Goal: Task Accomplishment & Management: Manage account settings

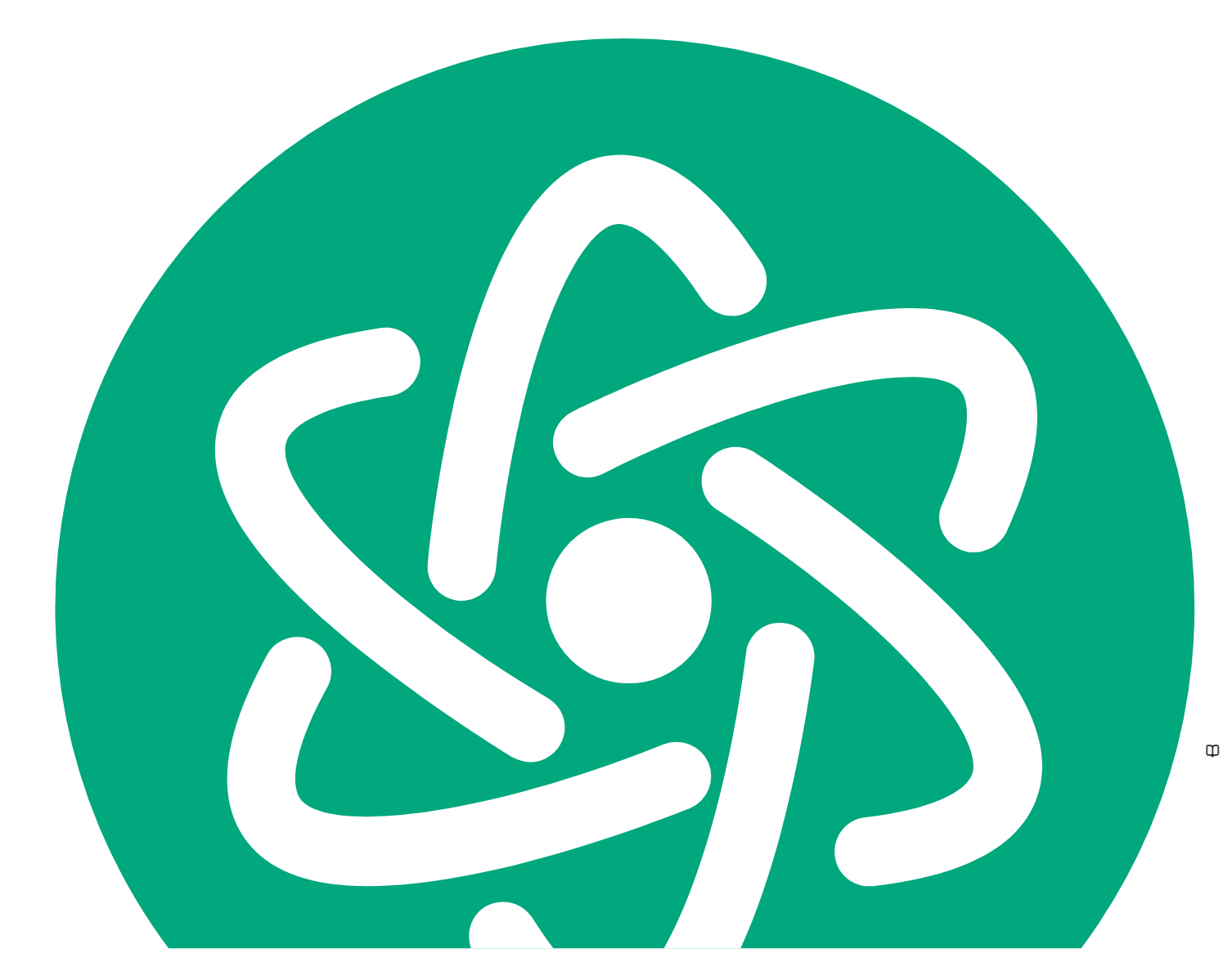
scroll to position [501, 0]
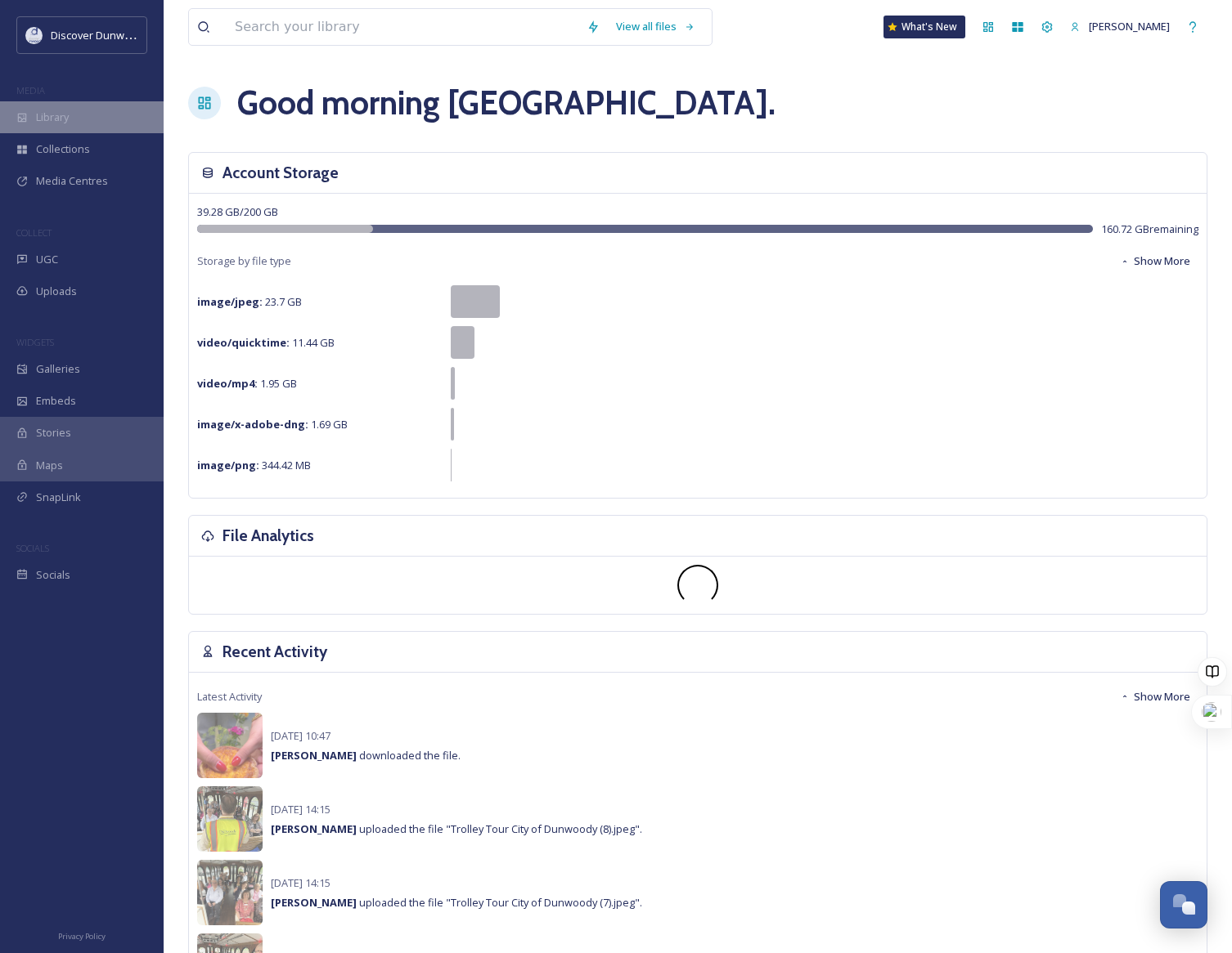
click at [115, 114] on div "Library" at bounding box center [82, 117] width 164 height 32
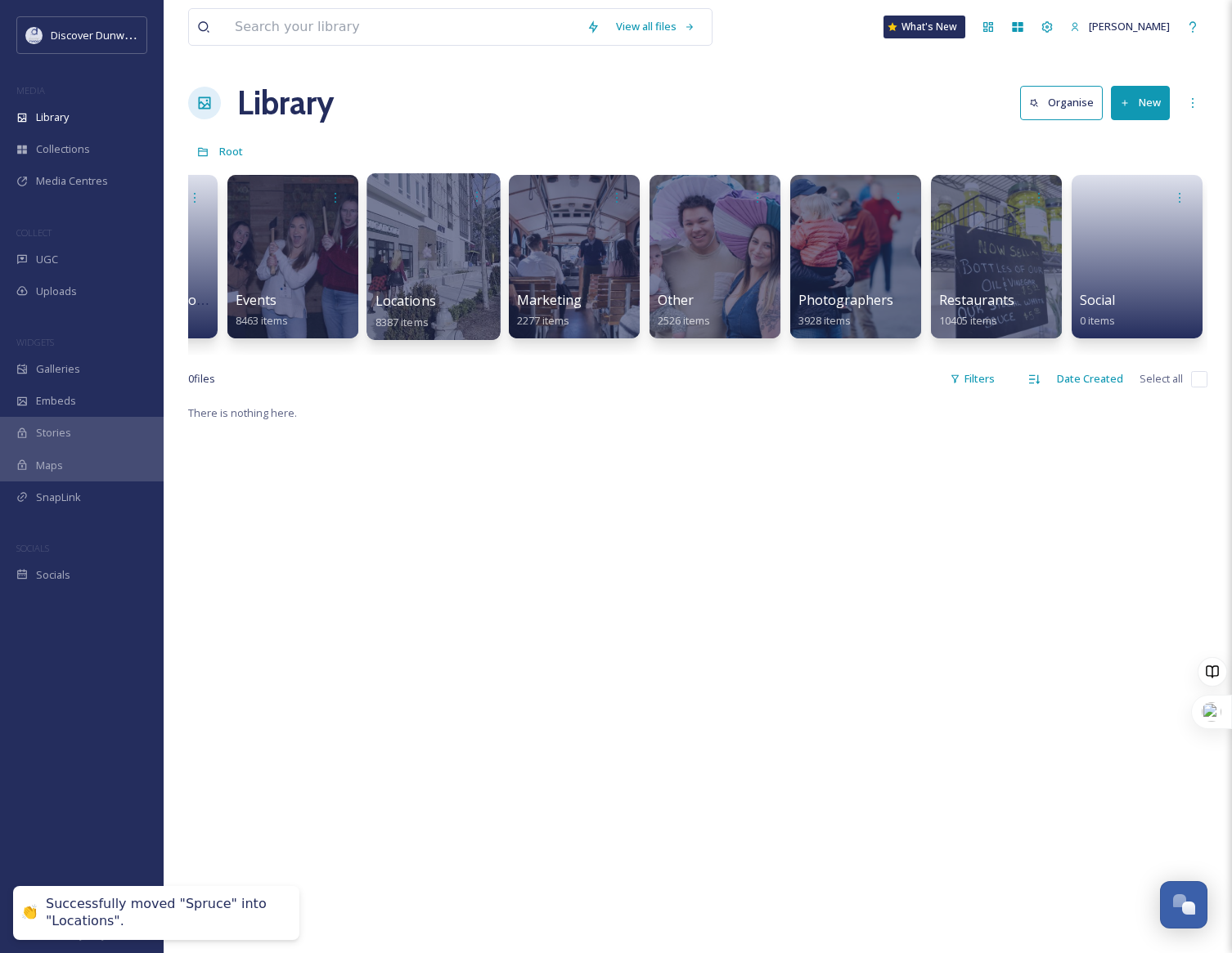
scroll to position [0, 107]
click at [427, 200] on div at bounding box center [434, 196] width 117 height 30
click at [411, 282] on div at bounding box center [433, 257] width 134 height 166
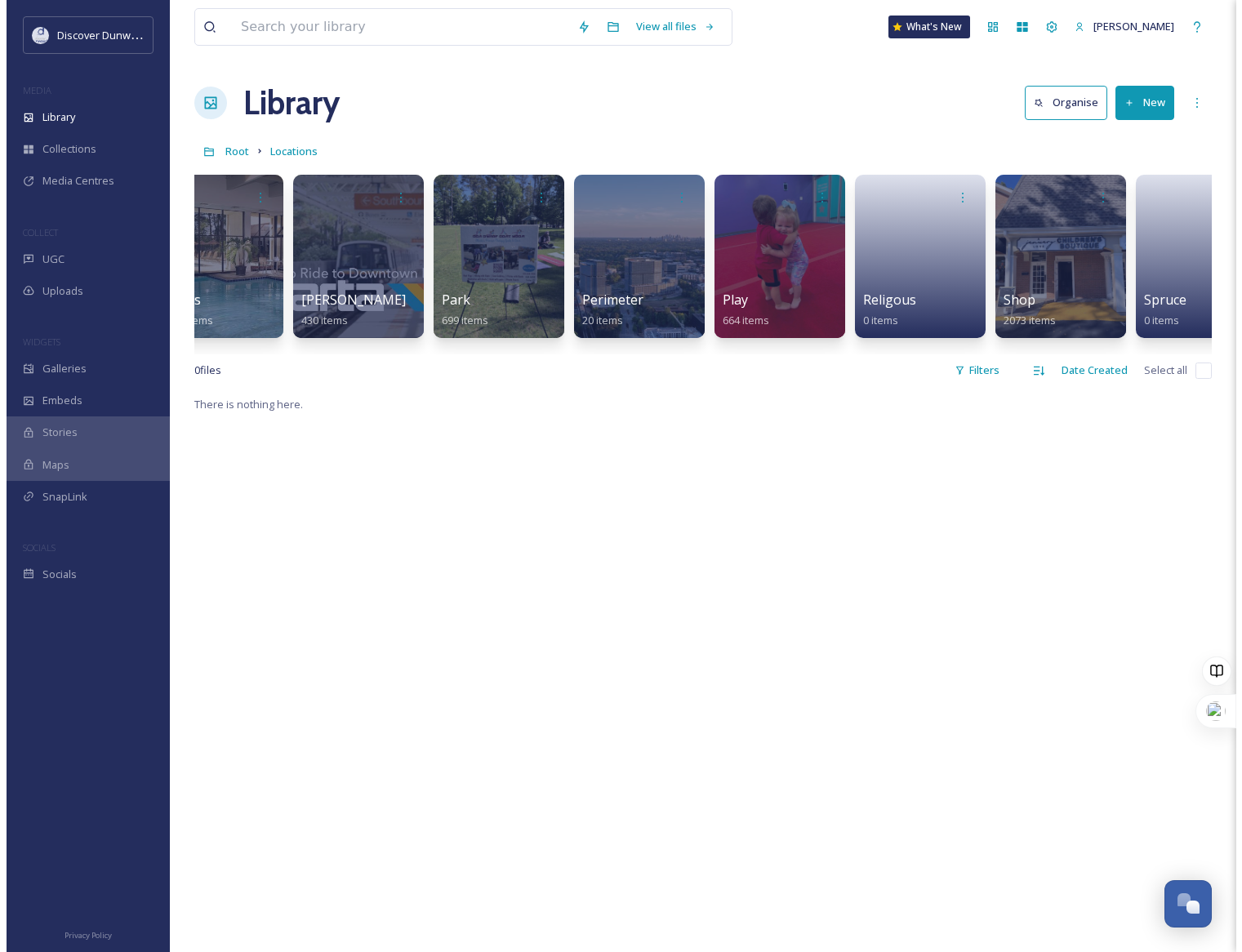
scroll to position [0, 1452]
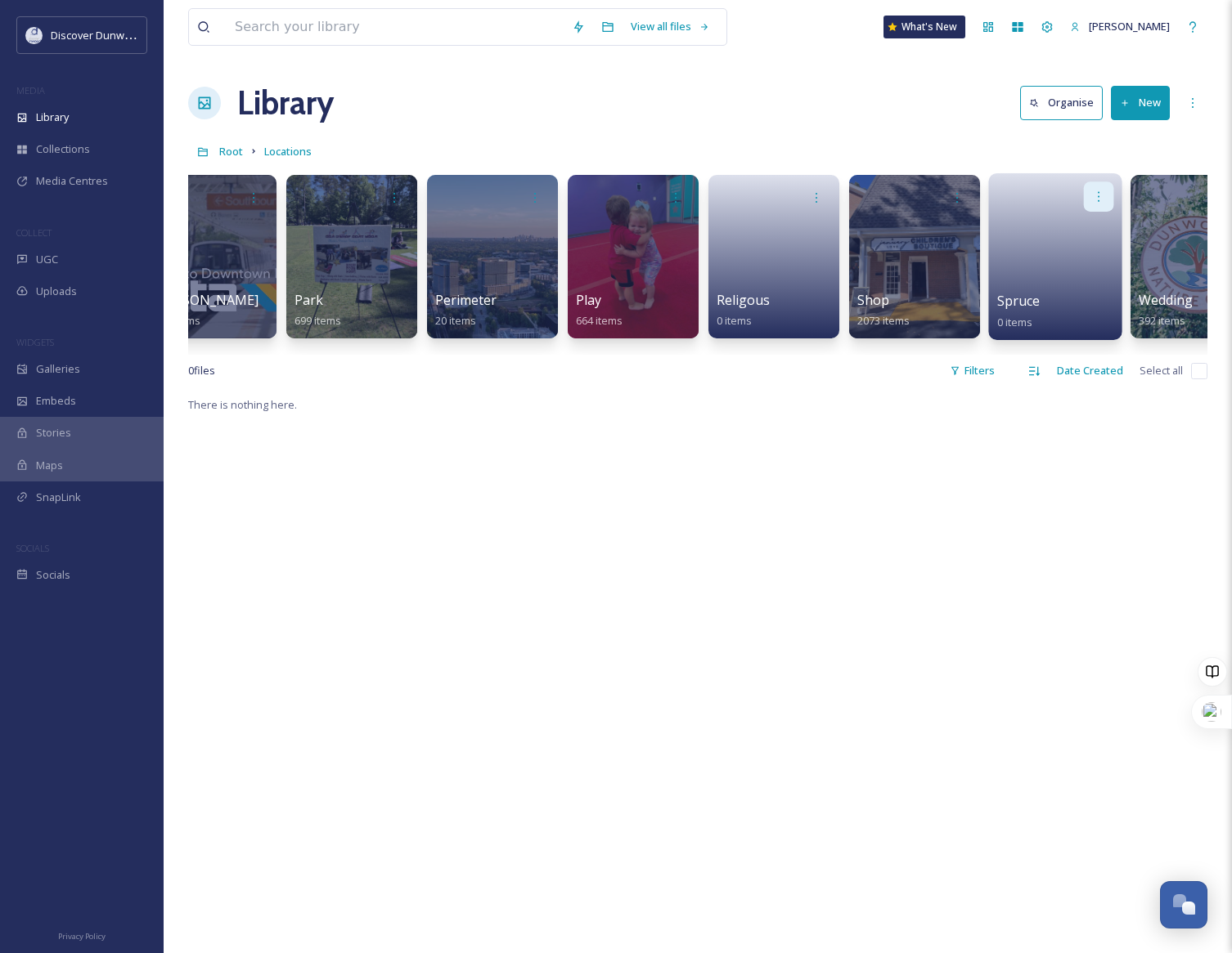
click at [1098, 187] on div at bounding box center [1098, 196] width 30 height 30
click at [1087, 263] on span "Move to Folder" at bounding box center [1067, 265] width 75 height 16
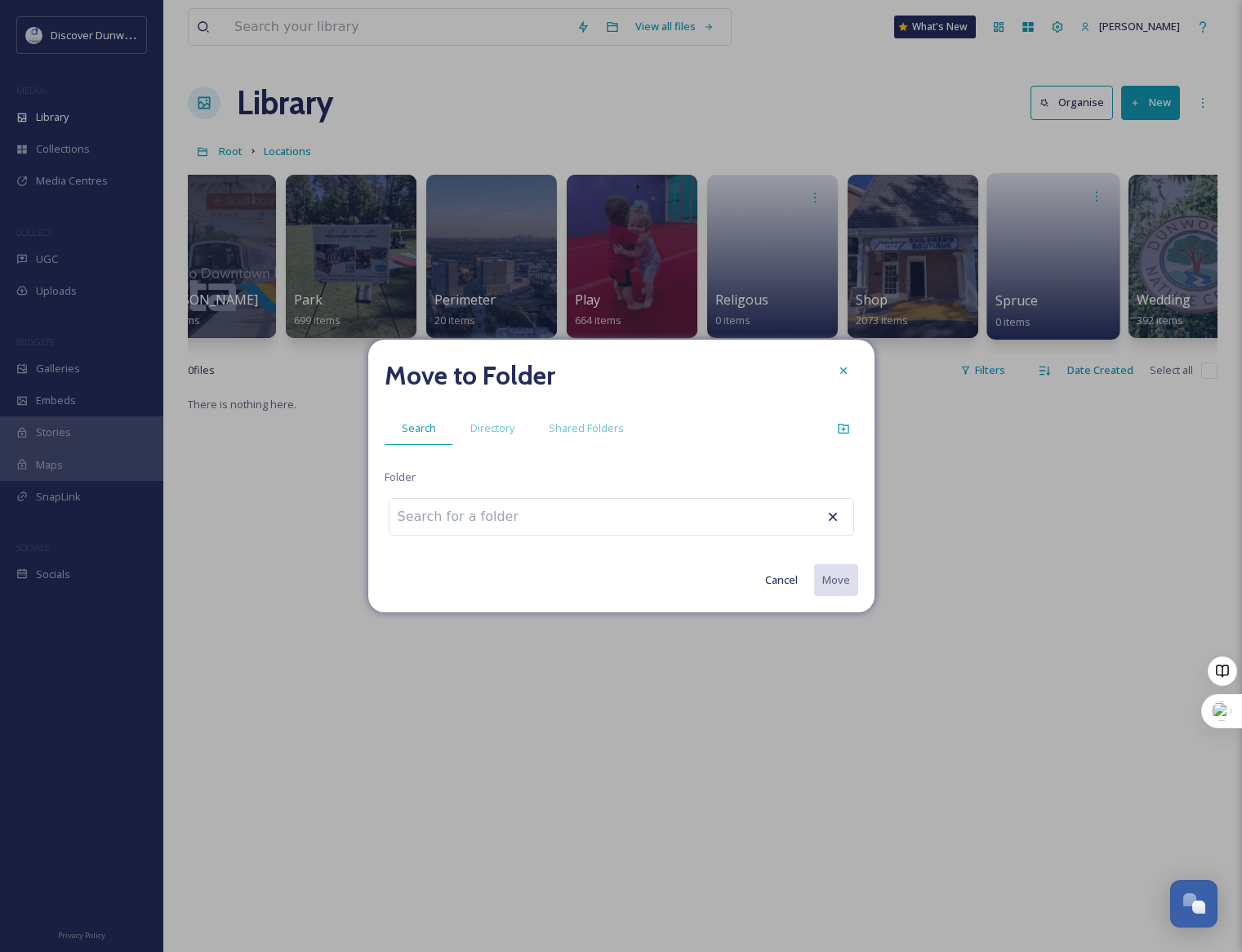
click at [481, 533] on input at bounding box center [479, 516] width 179 height 36
type input "restu"
click at [465, 470] on div "Move to Folder Search Directory Shared Folders Folder restu No results Cancel M…" at bounding box center [621, 476] width 506 height 273
click at [398, 480] on span "Folder" at bounding box center [400, 477] width 31 height 16
click at [418, 432] on span "Search" at bounding box center [419, 428] width 35 height 16
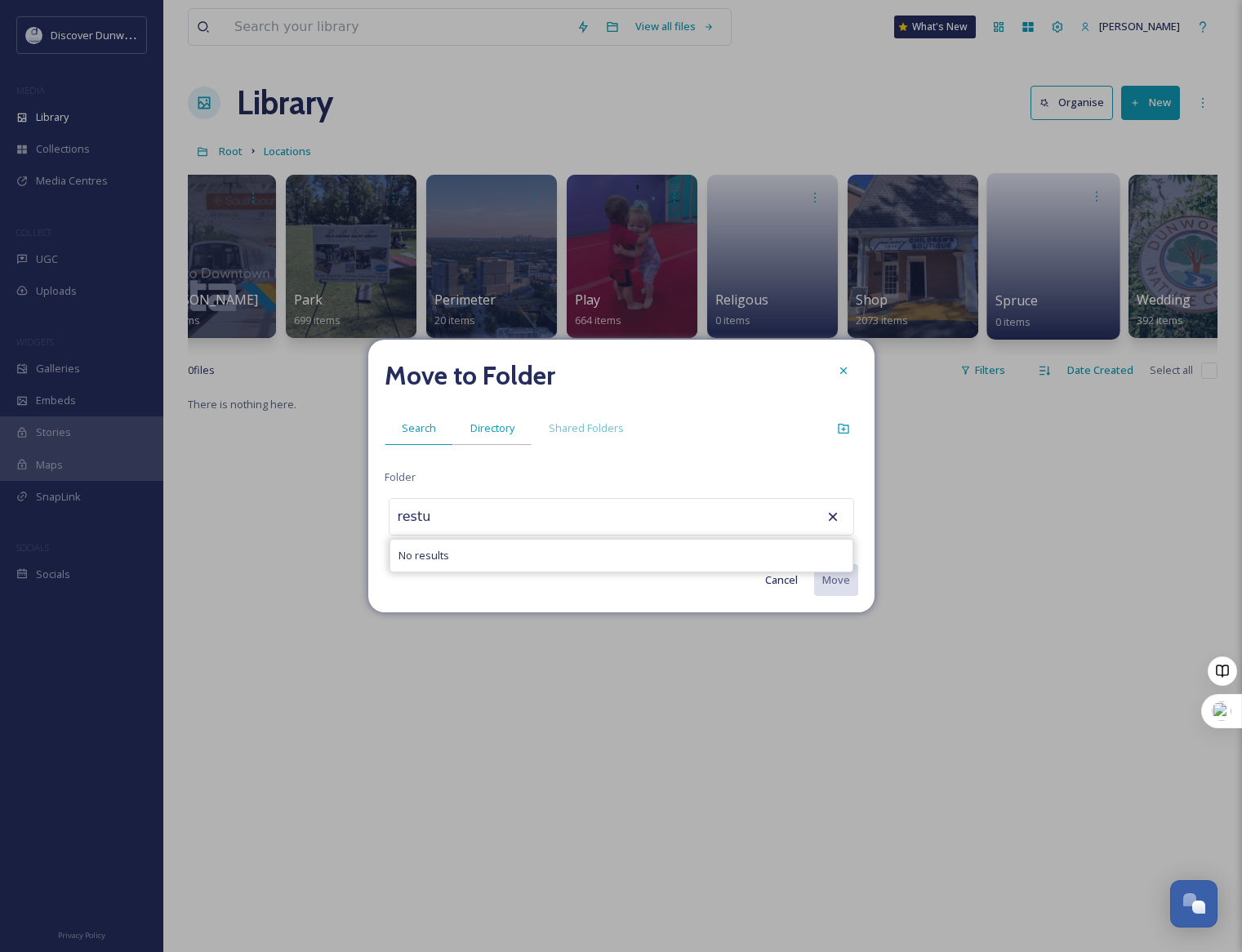
click at [488, 427] on span "Directory" at bounding box center [492, 428] width 44 height 16
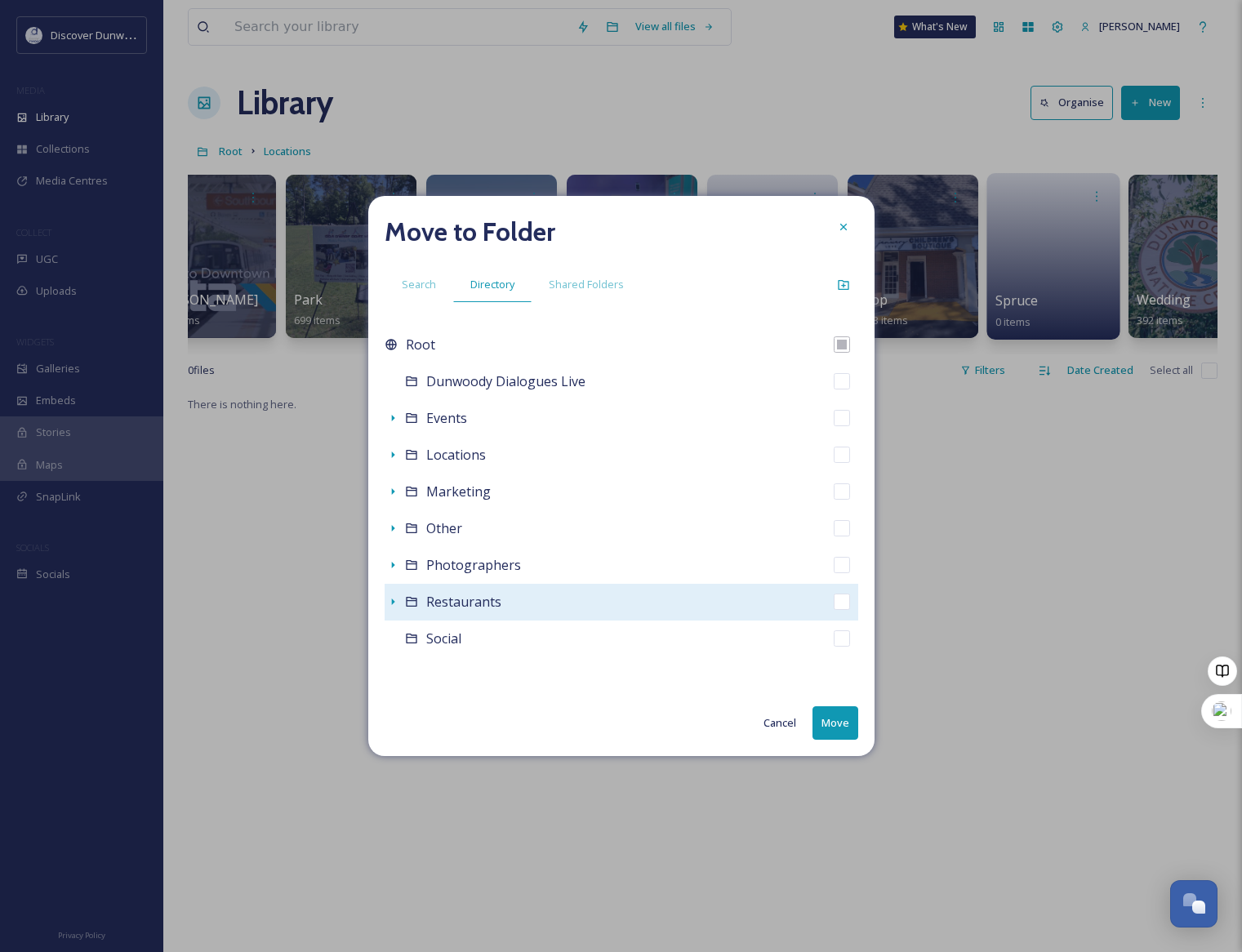
click at [495, 607] on span "Restaurants" at bounding box center [463, 601] width 75 height 18
checkbox input "false"
click at [398, 605] on icon at bounding box center [392, 601] width 13 height 13
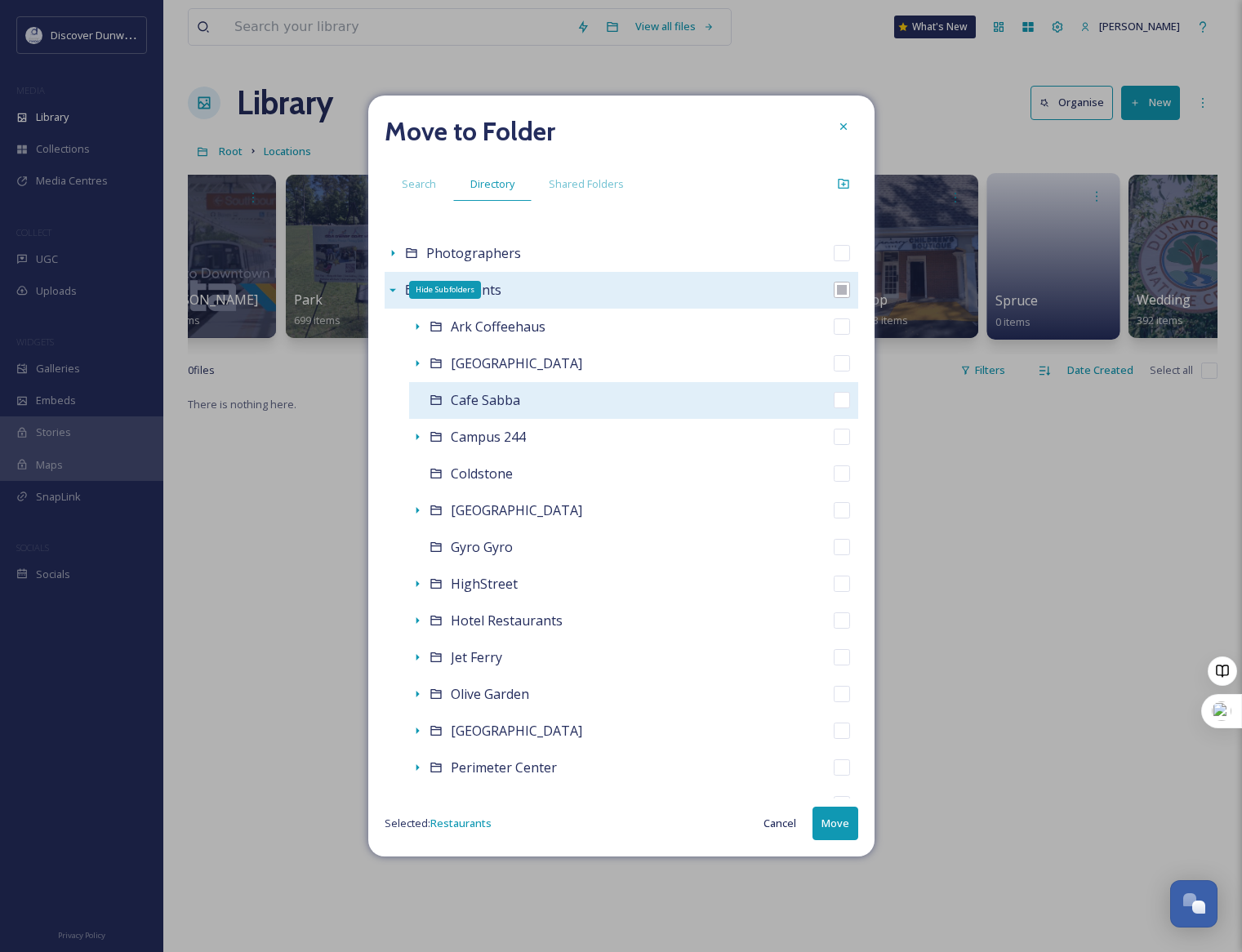
scroll to position [245, 0]
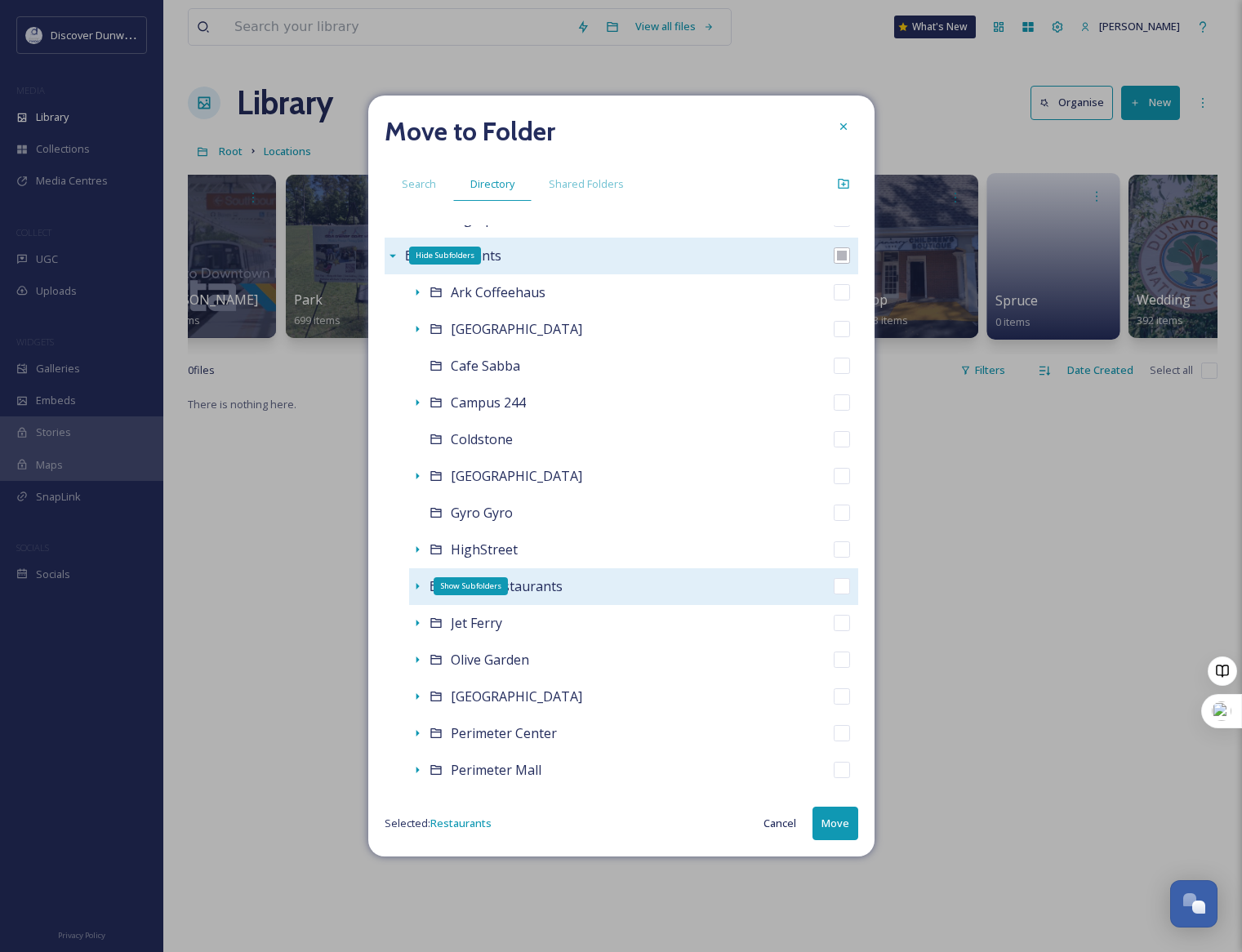
click at [420, 583] on icon at bounding box center [417, 586] width 13 height 13
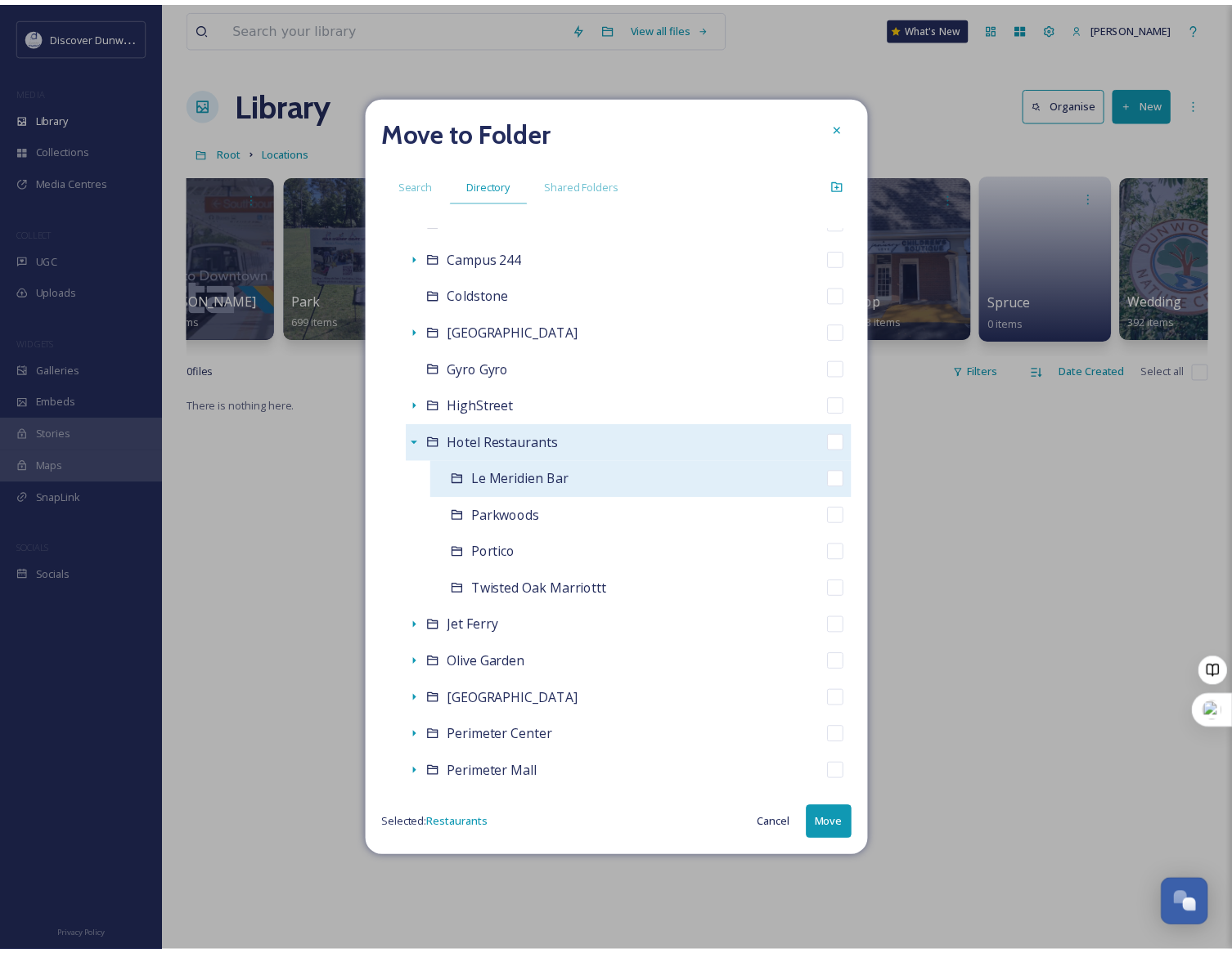
scroll to position [408, 0]
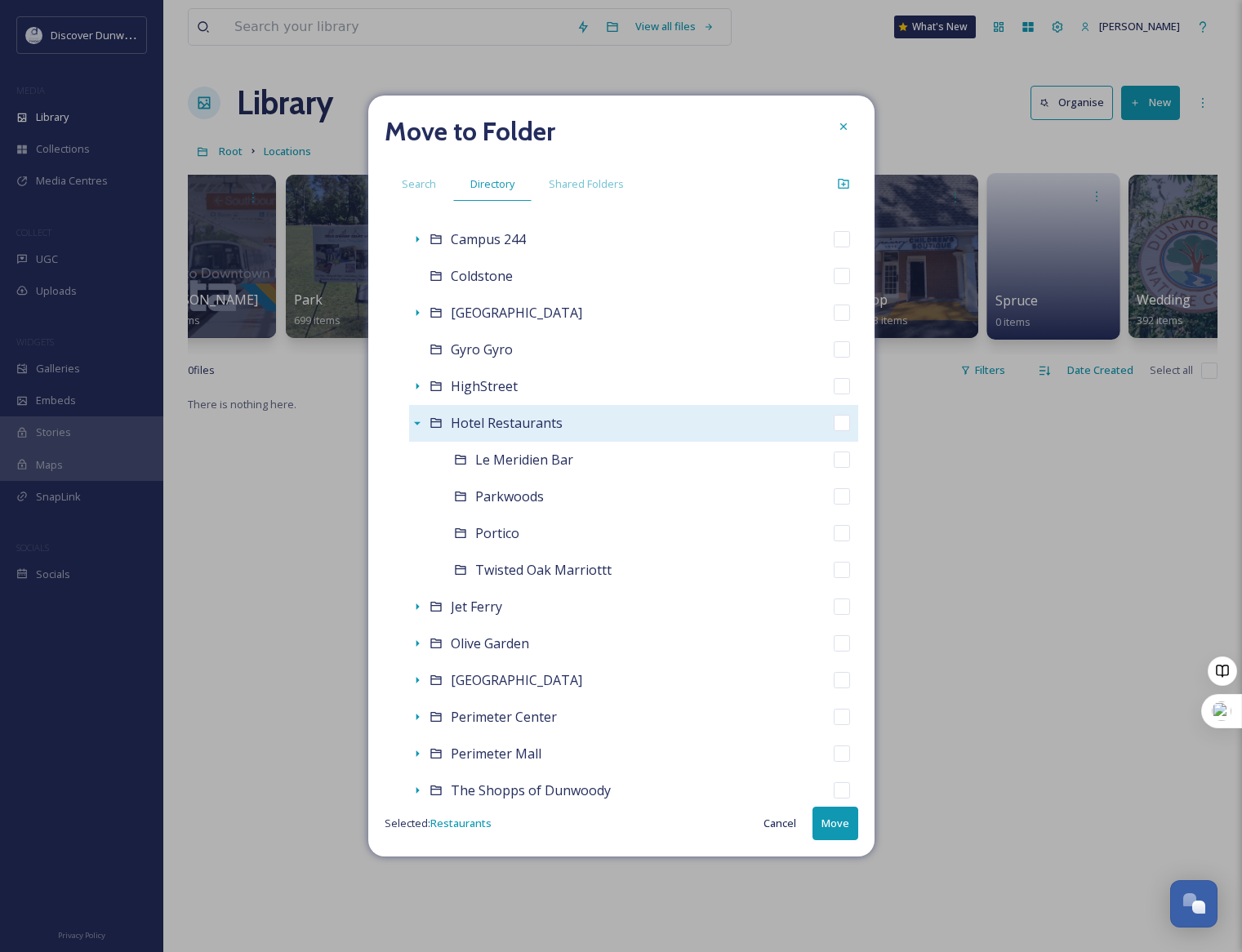
click at [503, 424] on span "Hotel Restaurants" at bounding box center [506, 423] width 112 height 18
checkbox input "false"
checkbox input "true"
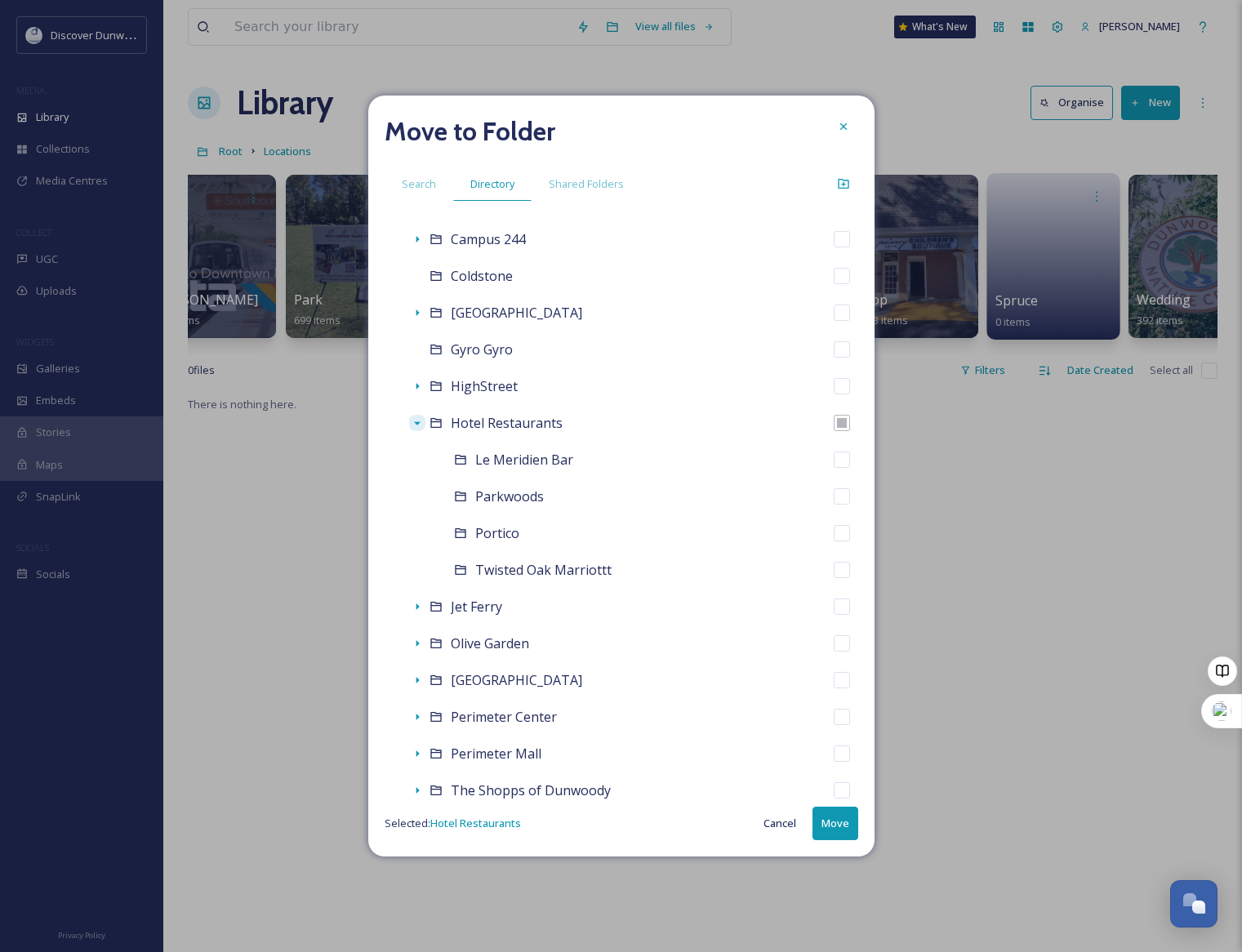
click at [829, 816] on button "Move" at bounding box center [835, 823] width 46 height 34
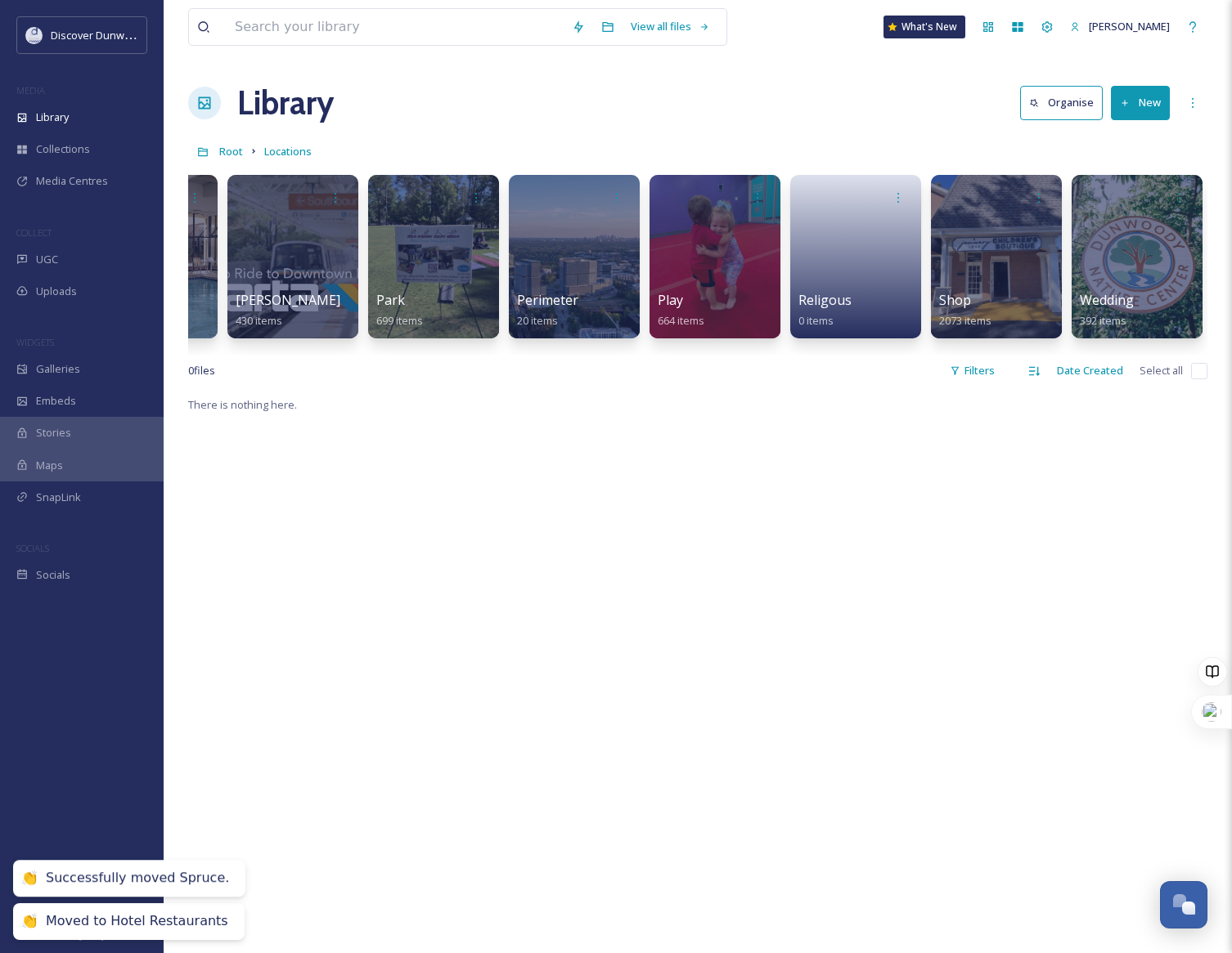
scroll to position [0, 1360]
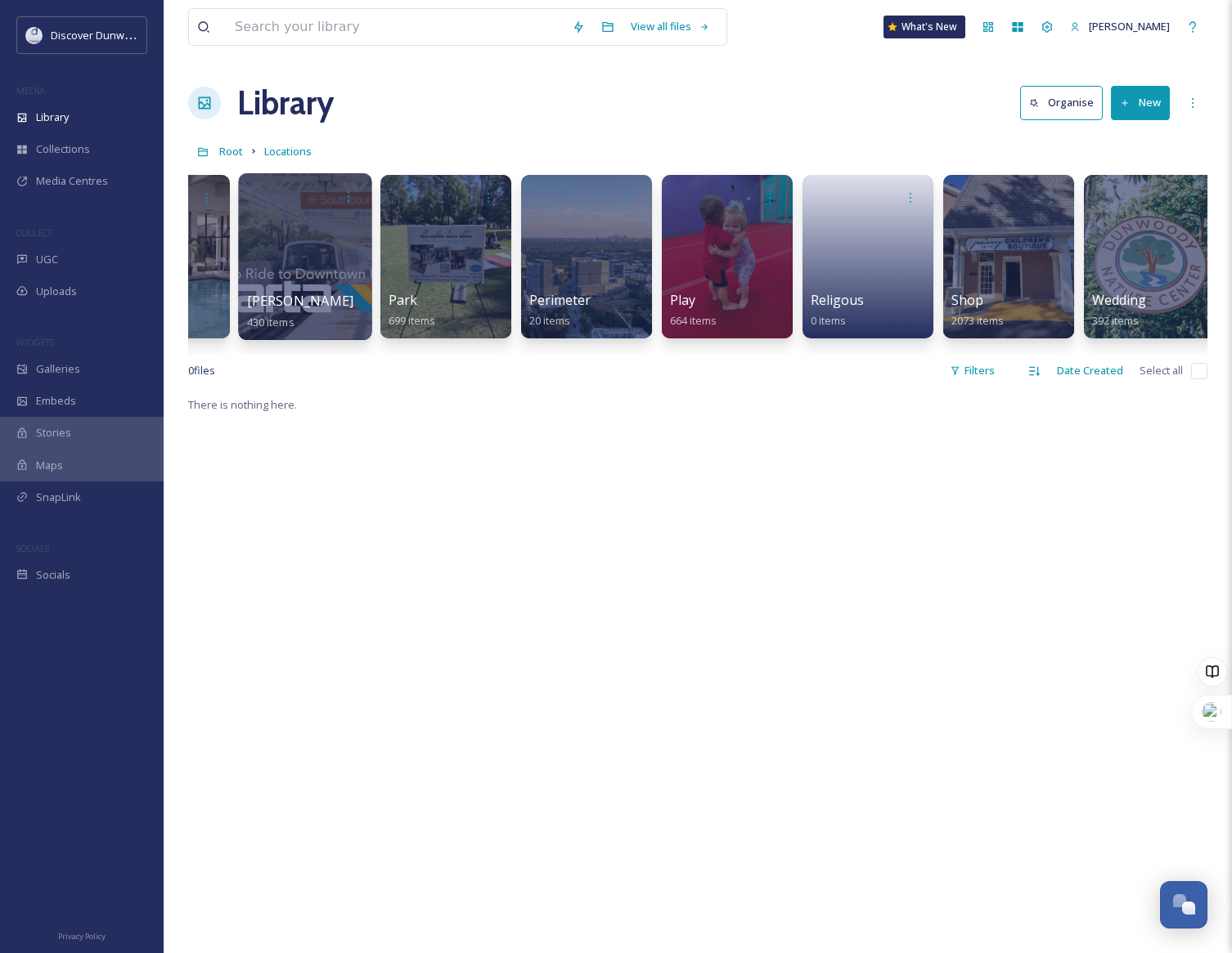
click at [328, 201] on div at bounding box center [305, 196] width 117 height 30
click at [281, 221] on div at bounding box center [305, 257] width 134 height 166
click at [281, 222] on div at bounding box center [305, 257] width 134 height 166
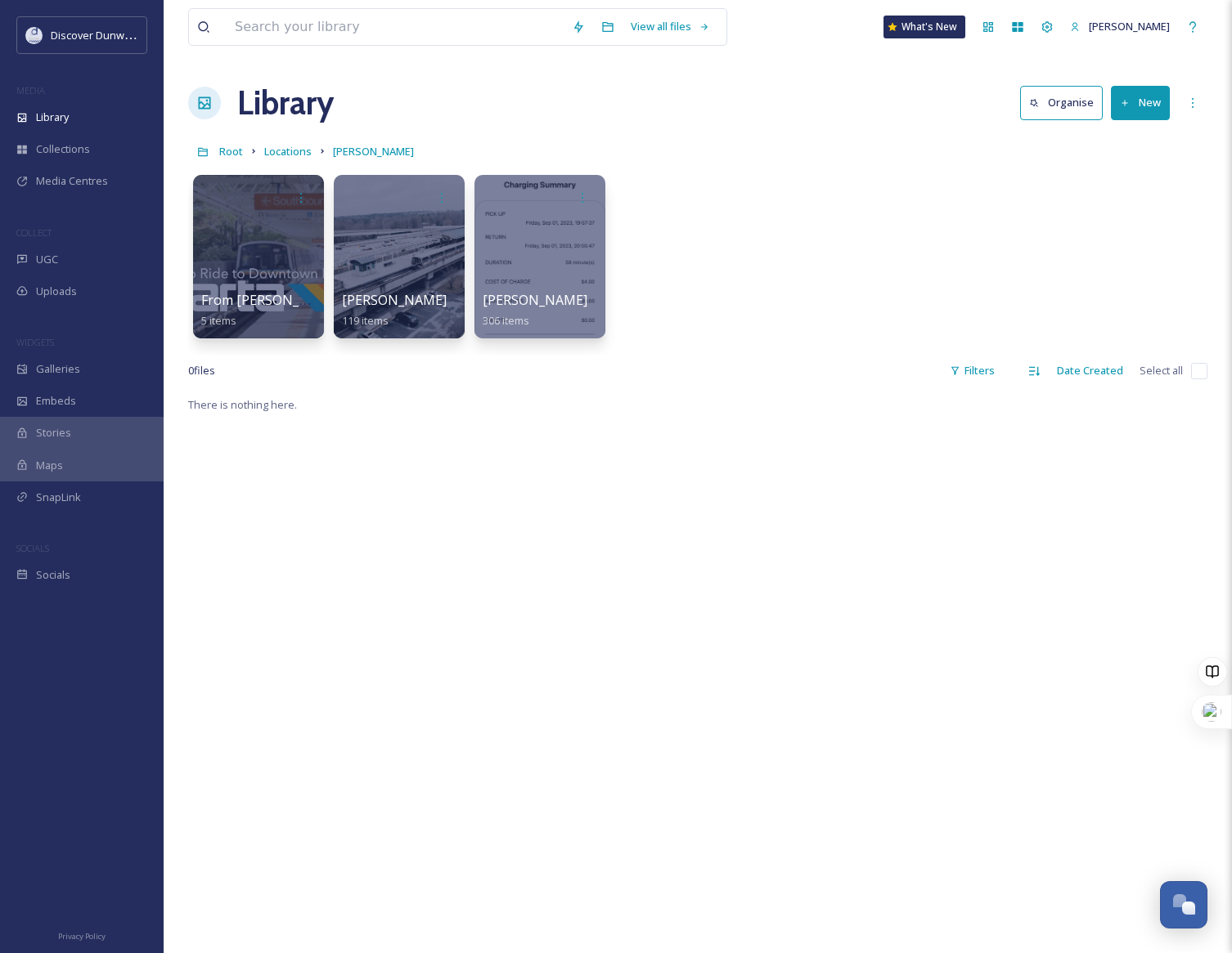
drag, startPoint x: 642, startPoint y: 350, endPoint x: 637, endPoint y: 359, distance: 10.3
type textarea "0 files"
click at [641, 357] on div "View all files What's [GEOGRAPHIC_DATA][PERSON_NAME] Organise New Root Location…" at bounding box center [698, 674] width 1068 height 1348
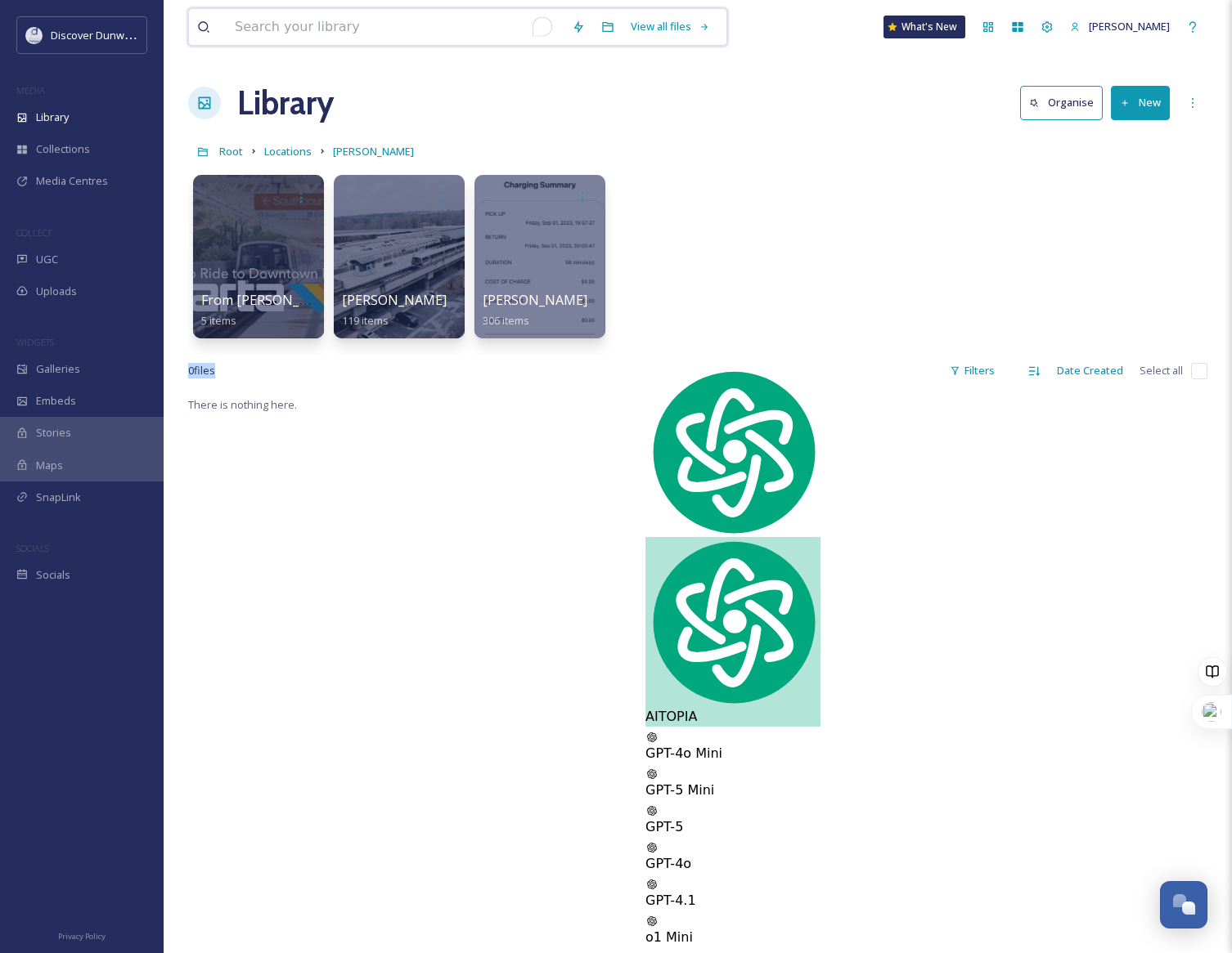
click at [303, 40] on input "To enrich screen reader interactions, please activate Accessibility in Grammarl…" at bounding box center [395, 26] width 337 height 36
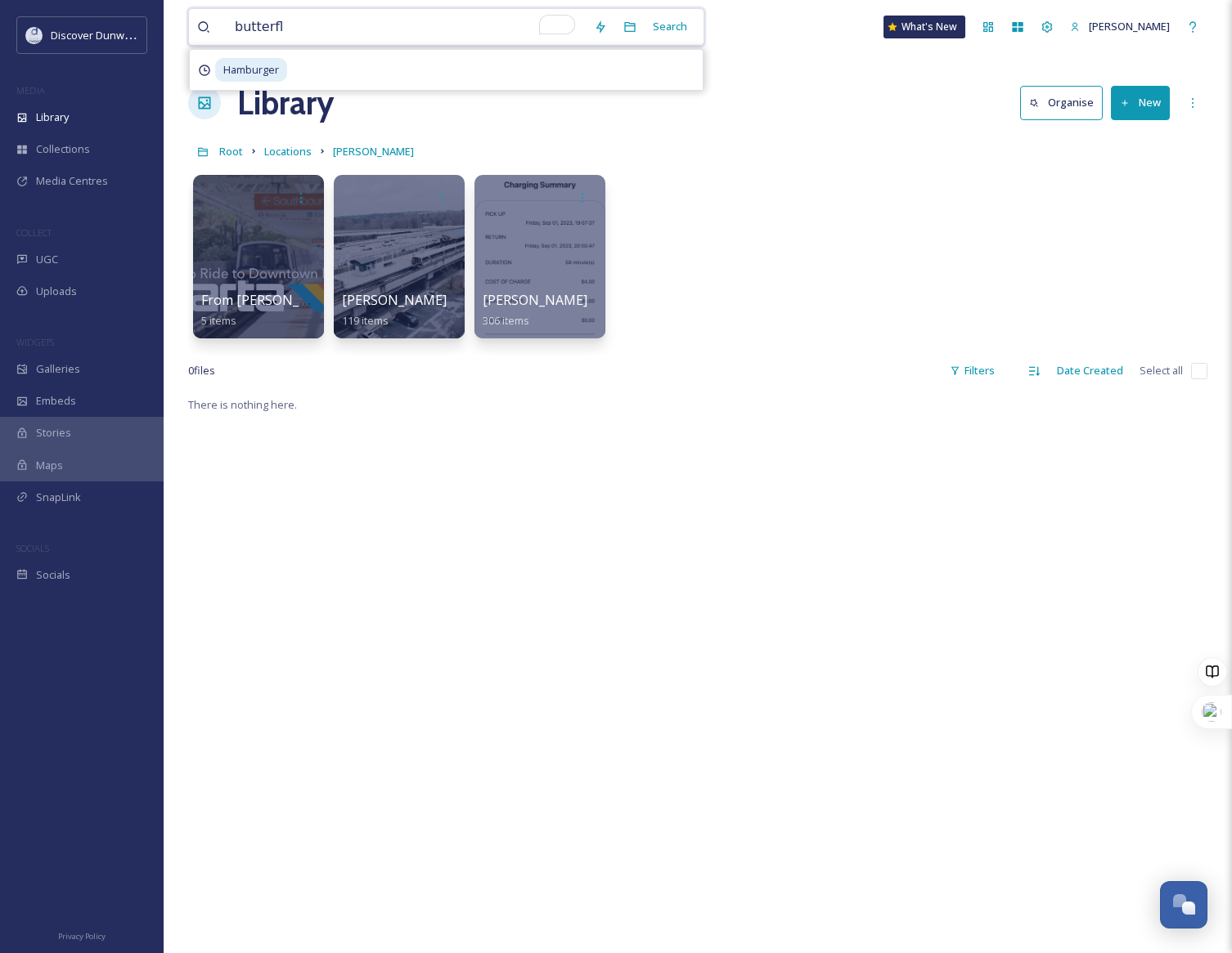
type input "butterfly"
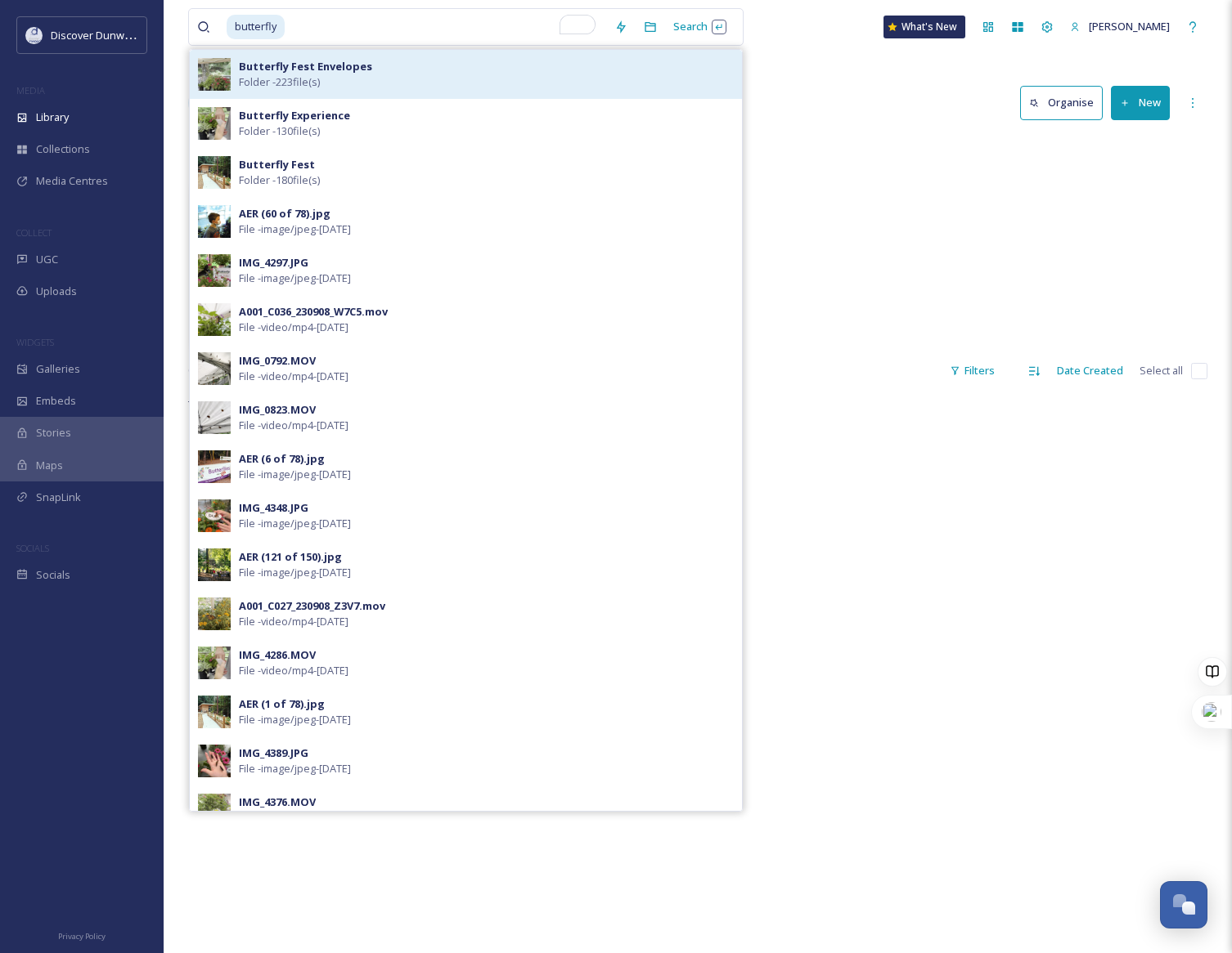
click at [331, 53] on div "Butterfly Fest Envelopes Folder - 223 file(s)" at bounding box center [466, 74] width 552 height 49
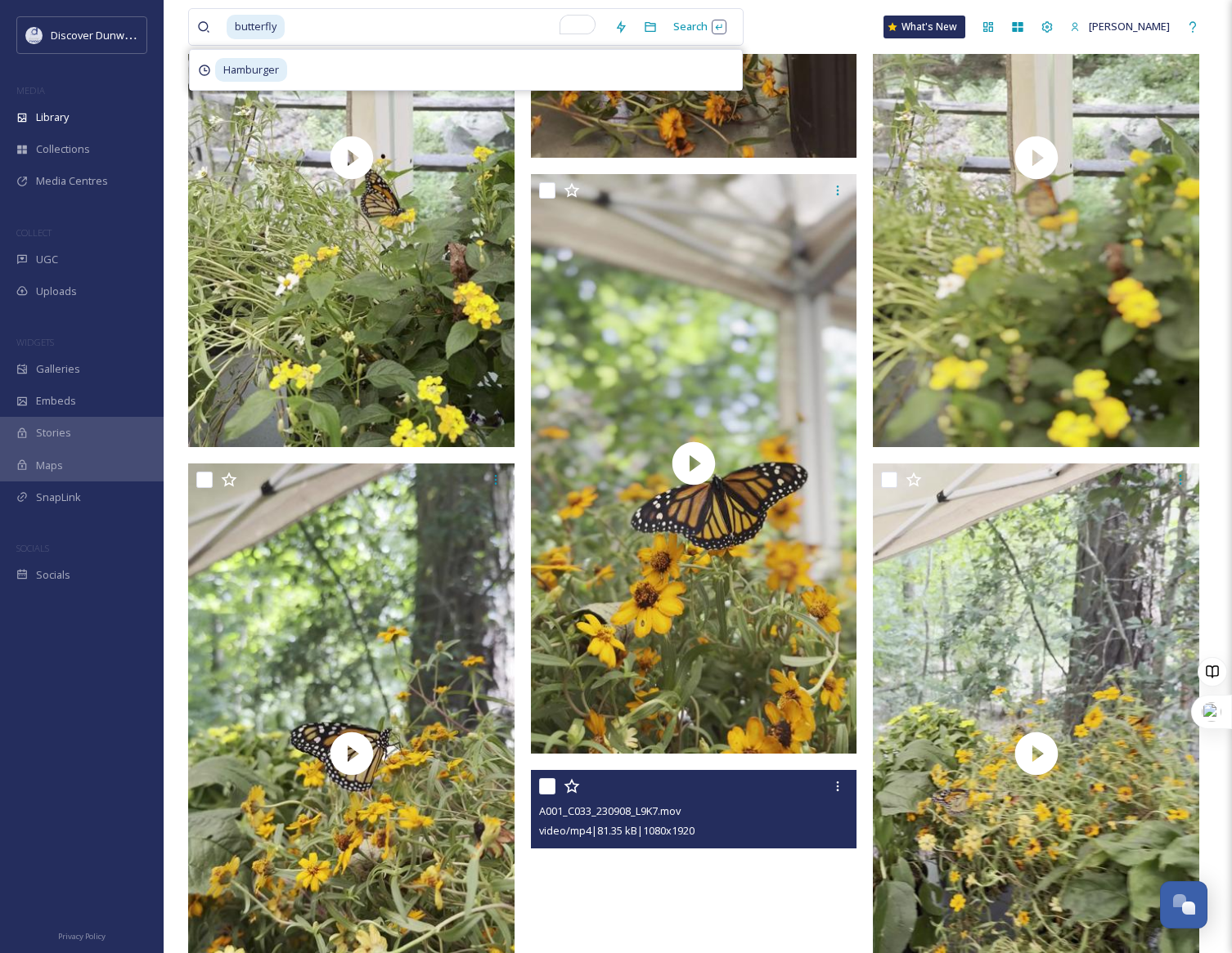
scroll to position [33560, 0]
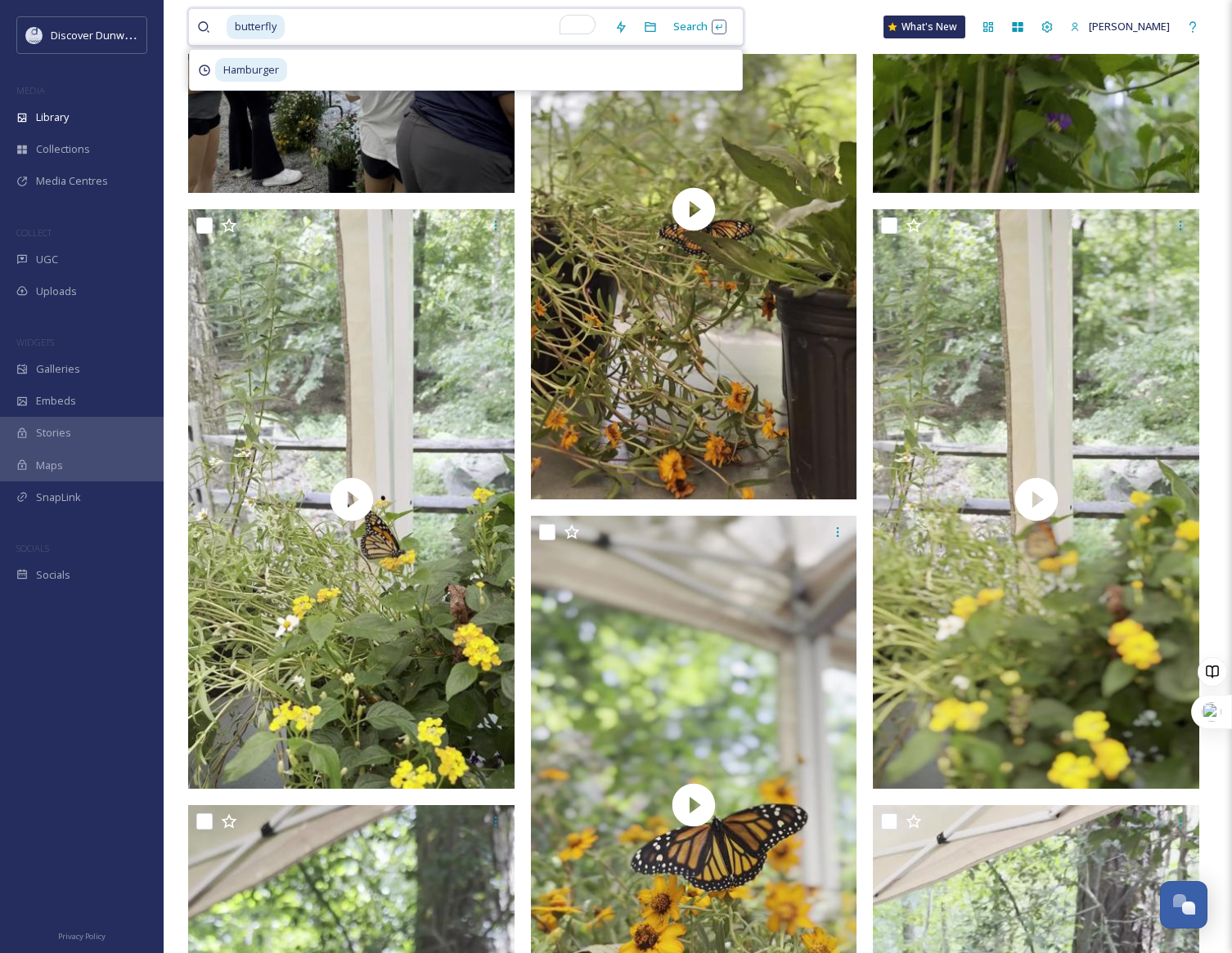
click at [302, 35] on input "To enrich screen reader interactions, please activate Accessibility in Grammarl…" at bounding box center [446, 26] width 320 height 36
click at [239, 16] on span "butterfly" at bounding box center [255, 26] width 58 height 23
drag, startPoint x: 295, startPoint y: 23, endPoint x: 187, endPoint y: 23, distance: 108.0
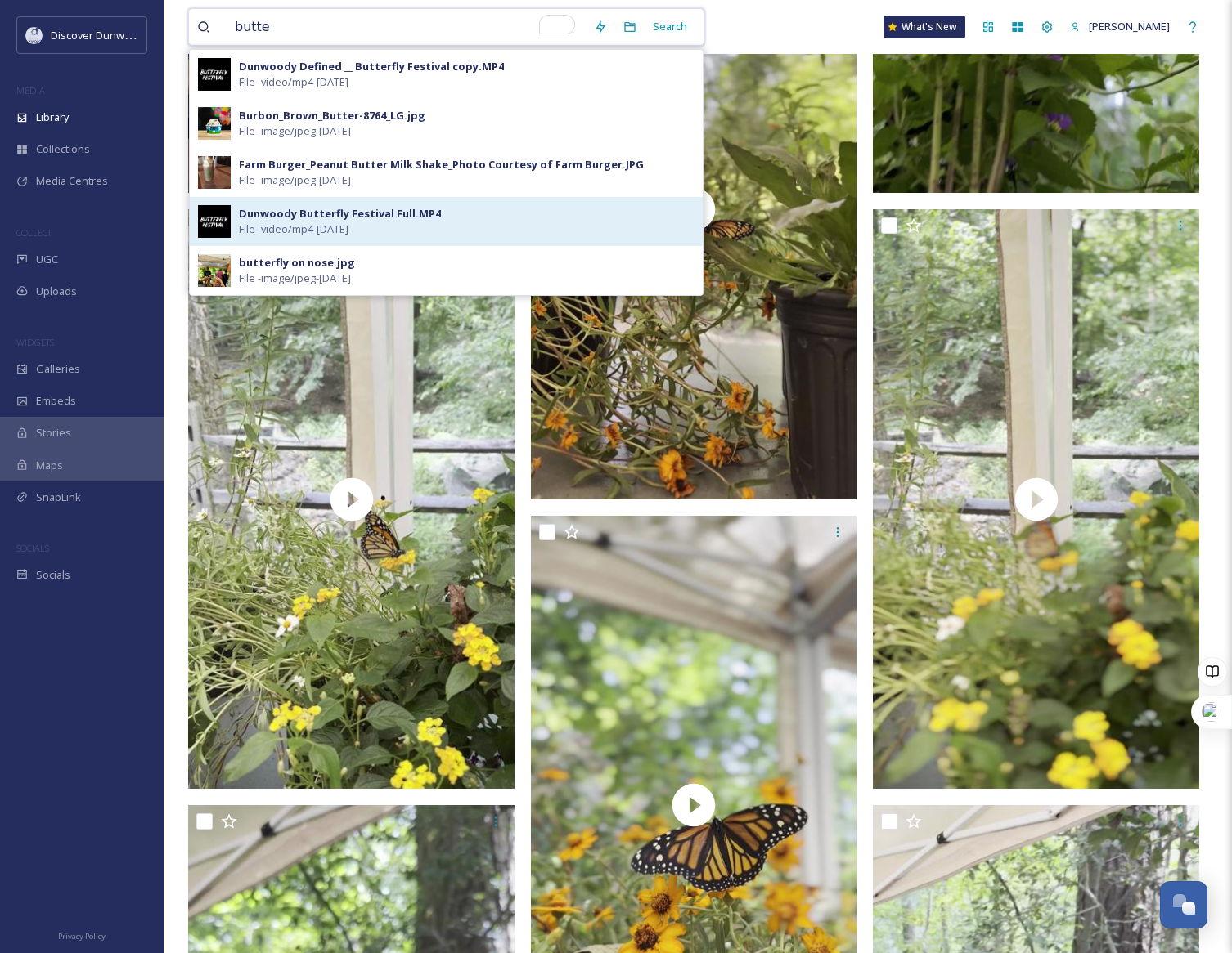
type input "butte"
click at [321, 237] on span "File - video/mp4 - [DATE]" at bounding box center [293, 229] width 109 height 16
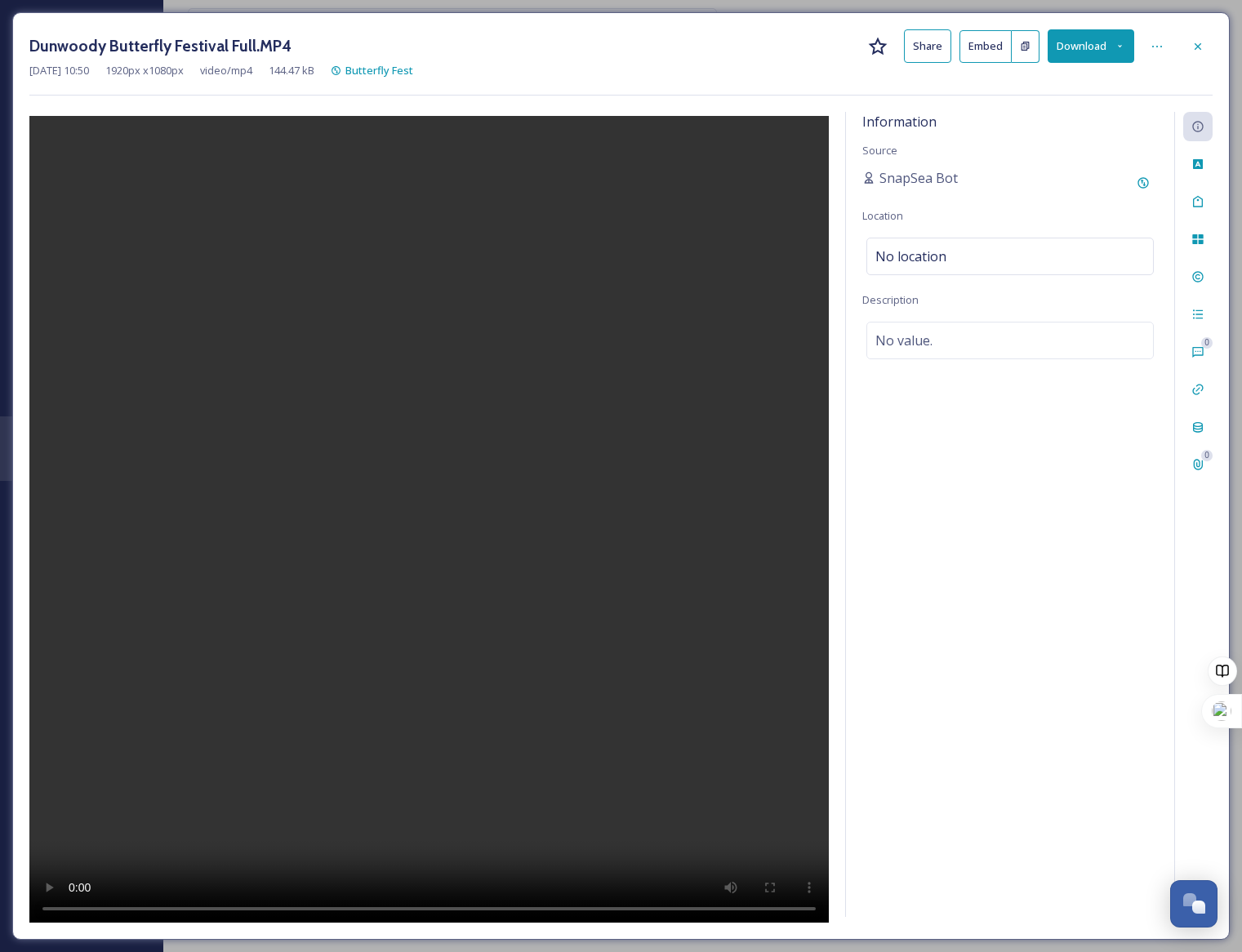
click at [457, 562] on video at bounding box center [429, 521] width 799 height 811
click at [1197, 49] on icon at bounding box center [1197, 46] width 13 height 13
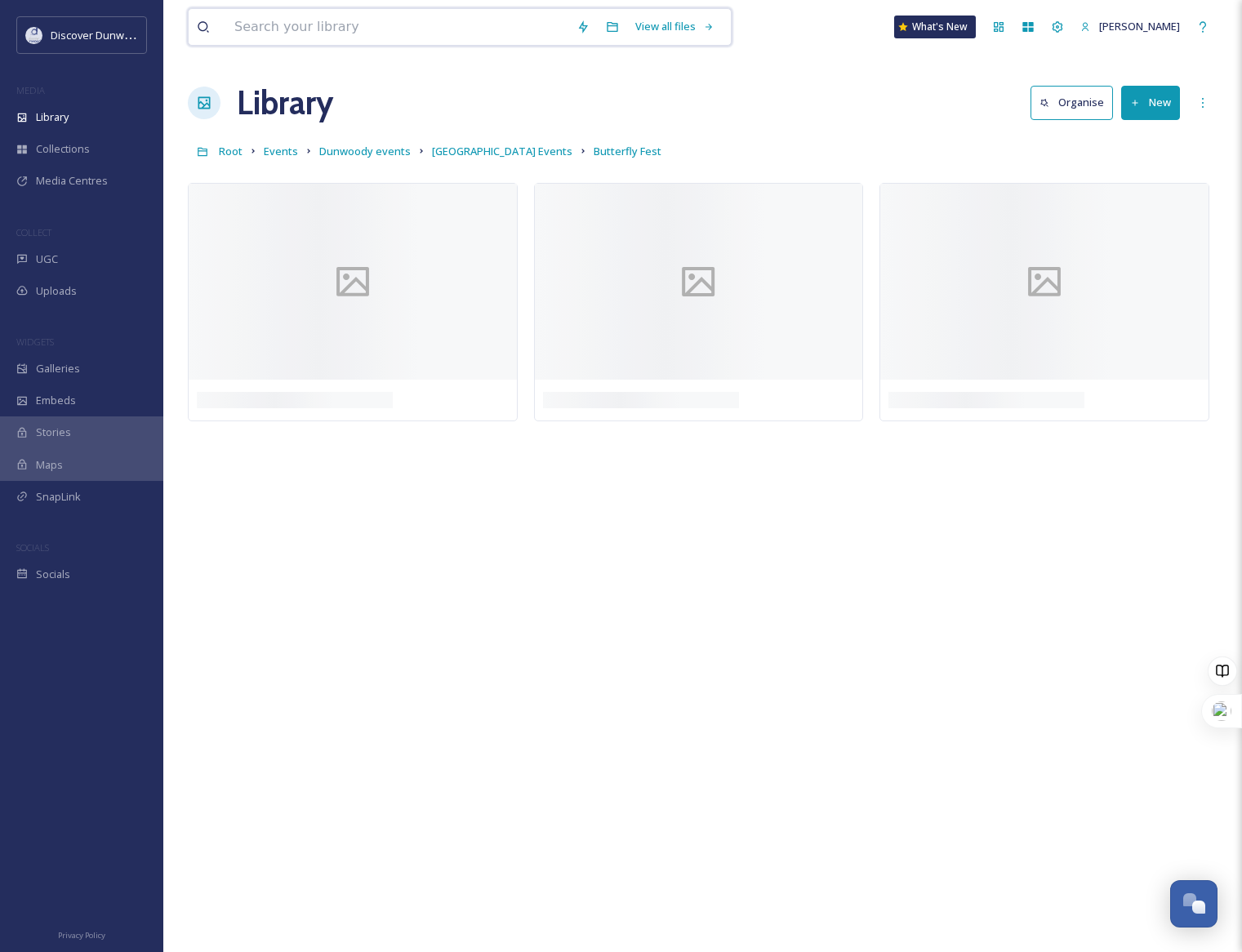
click at [367, 26] on input at bounding box center [397, 26] width 342 height 36
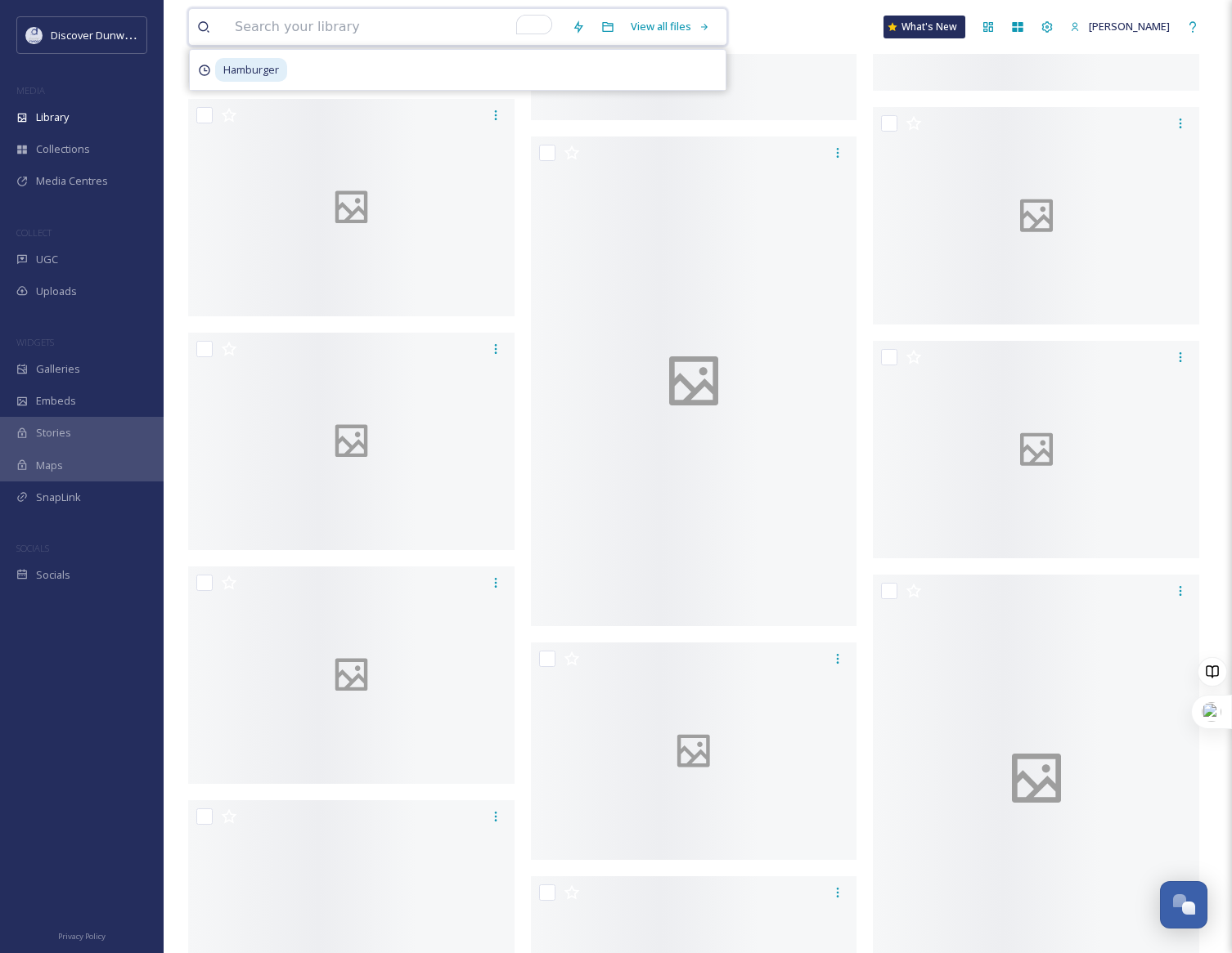
scroll to position [13128, 0]
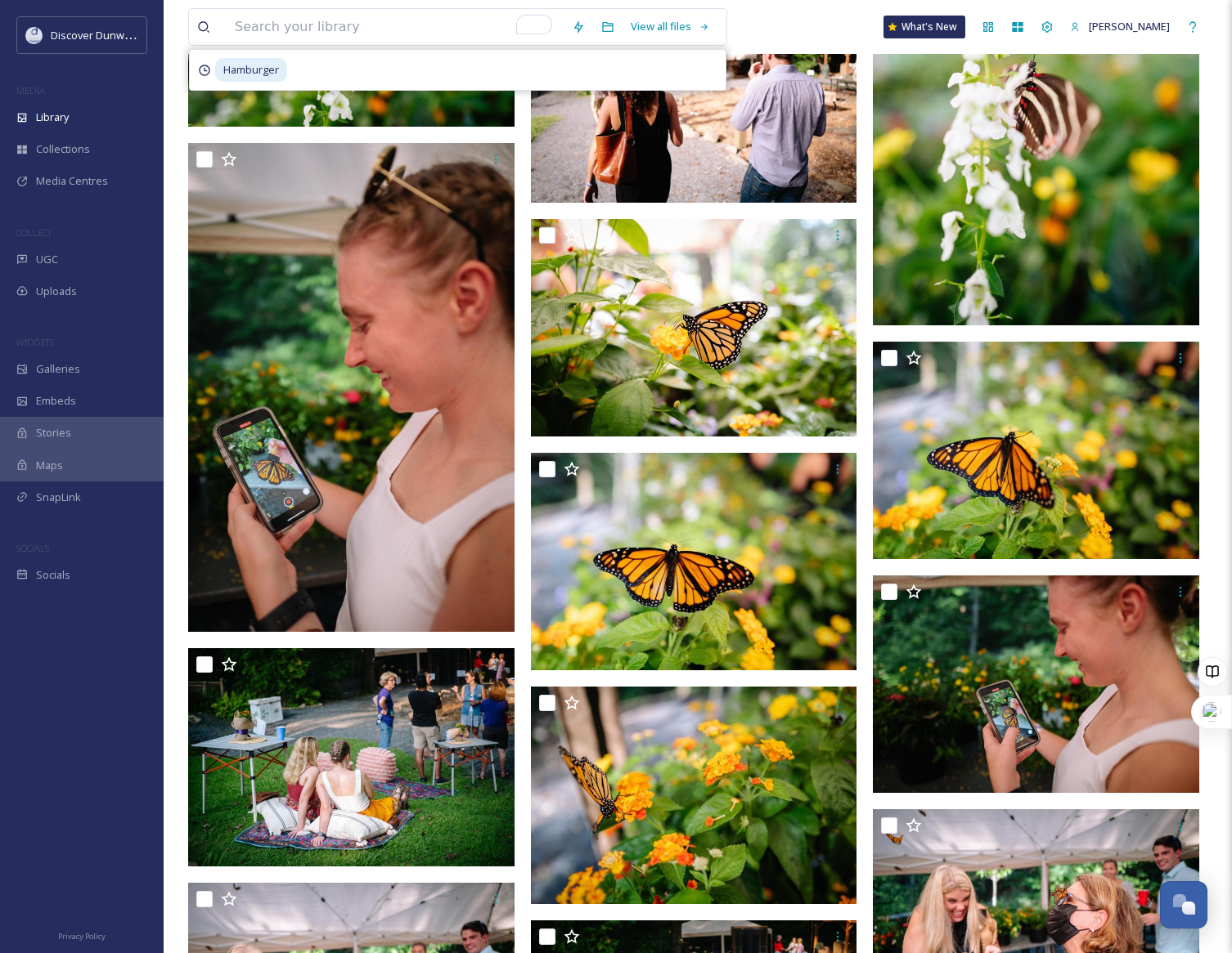
click at [62, 627] on div at bounding box center [82, 754] width 164 height 326
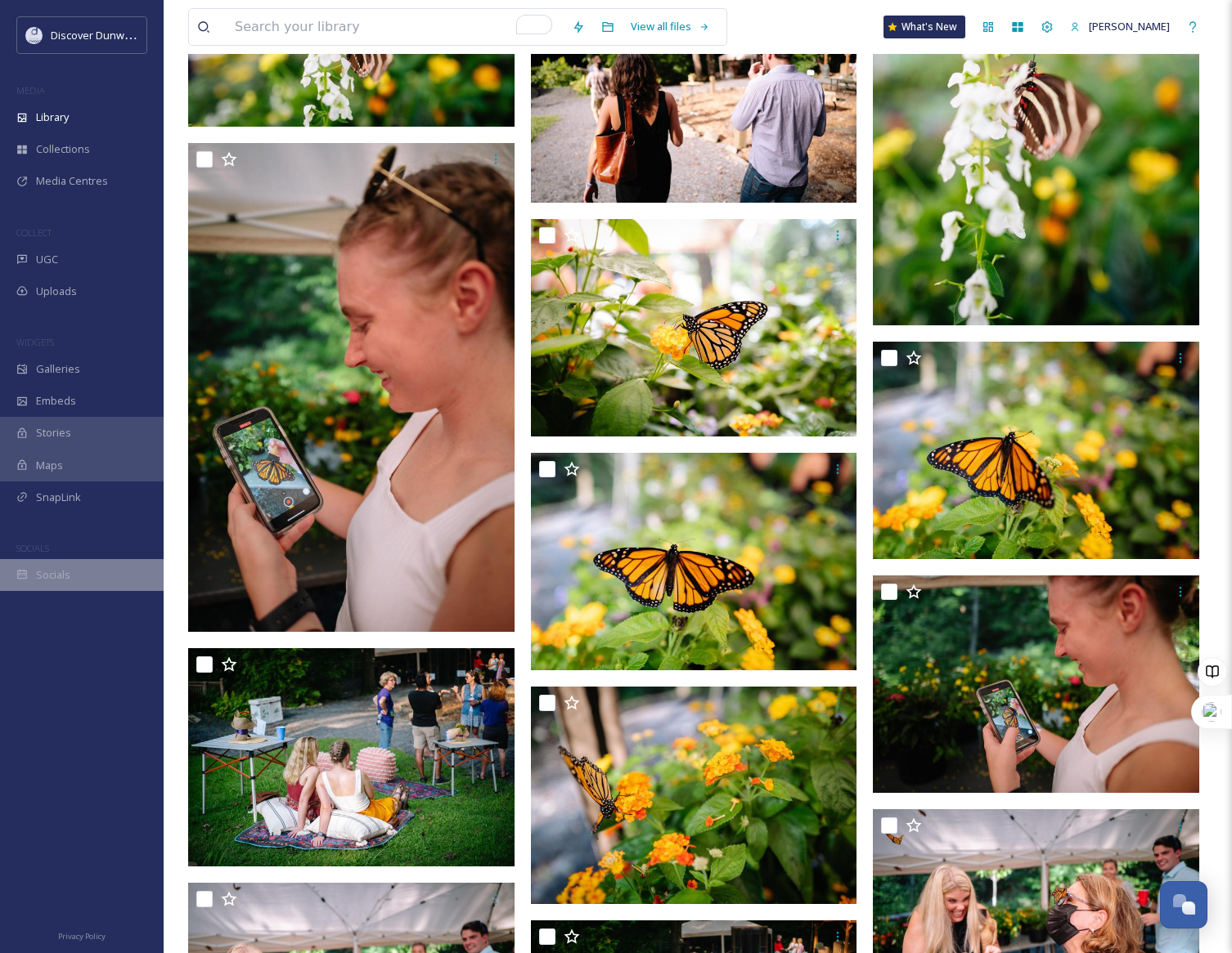
click at [77, 581] on div "Socials" at bounding box center [82, 575] width 164 height 32
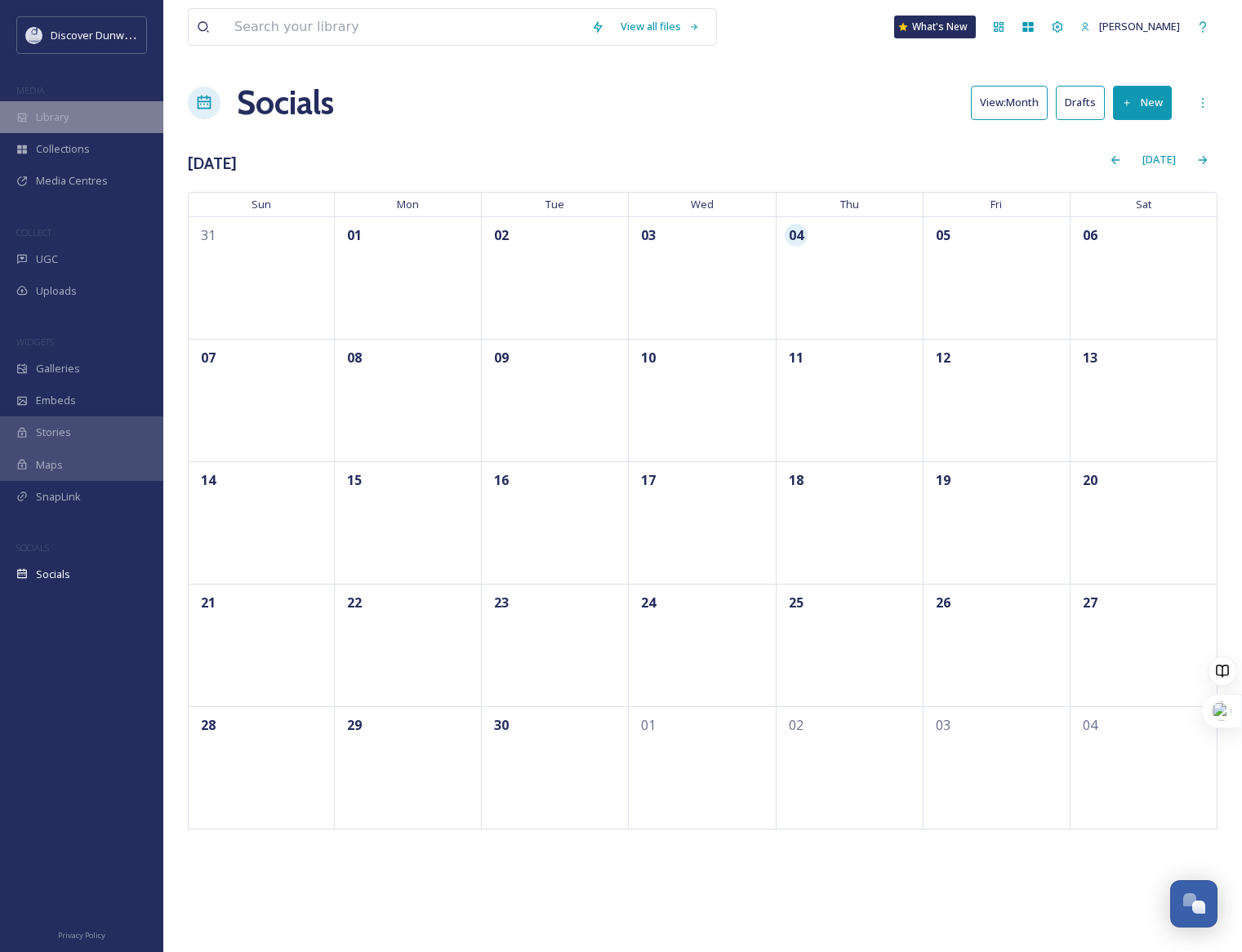
click at [82, 122] on div "Library" at bounding box center [81, 117] width 164 height 32
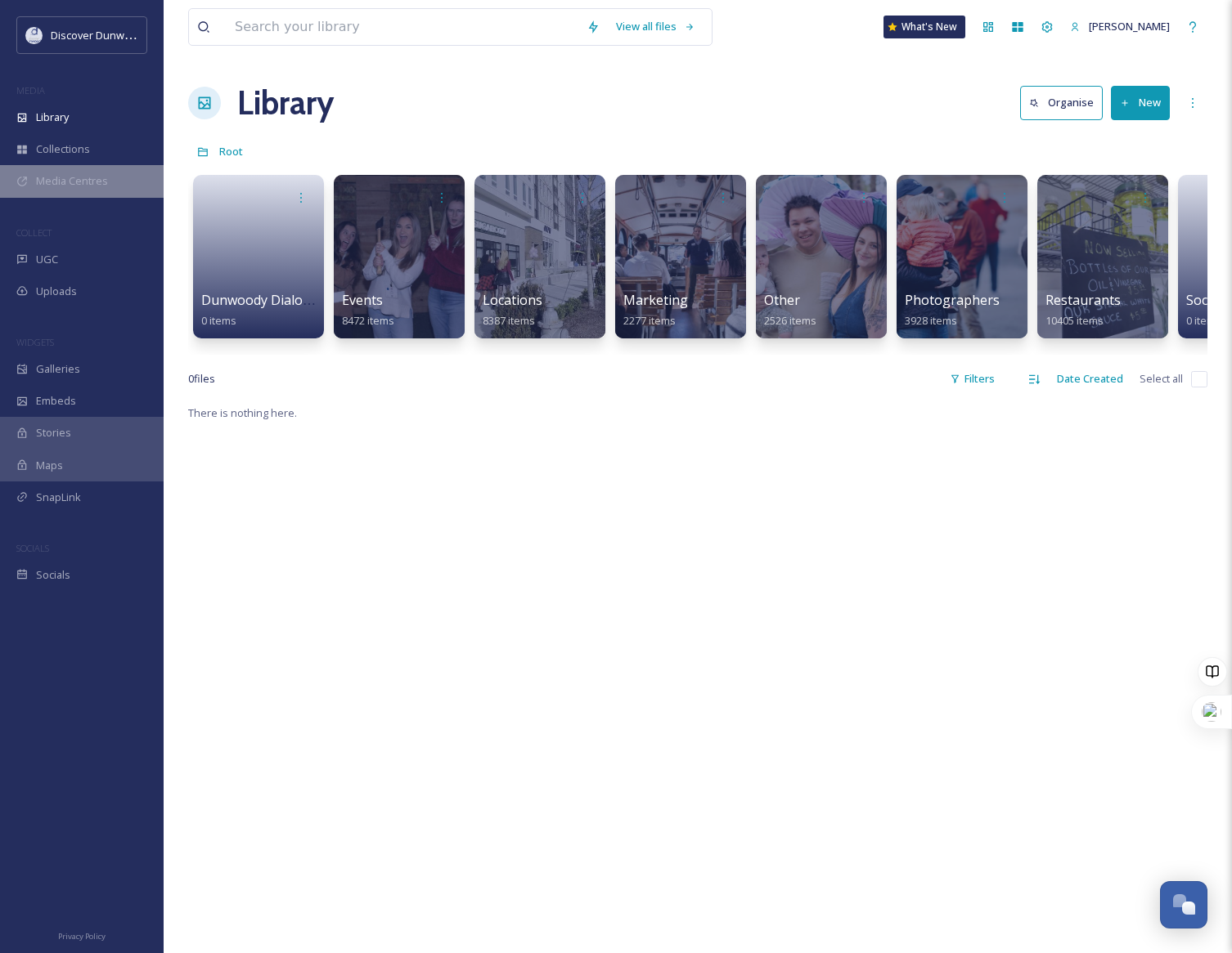
click at [122, 178] on div "Media Centres" at bounding box center [82, 180] width 164 height 32
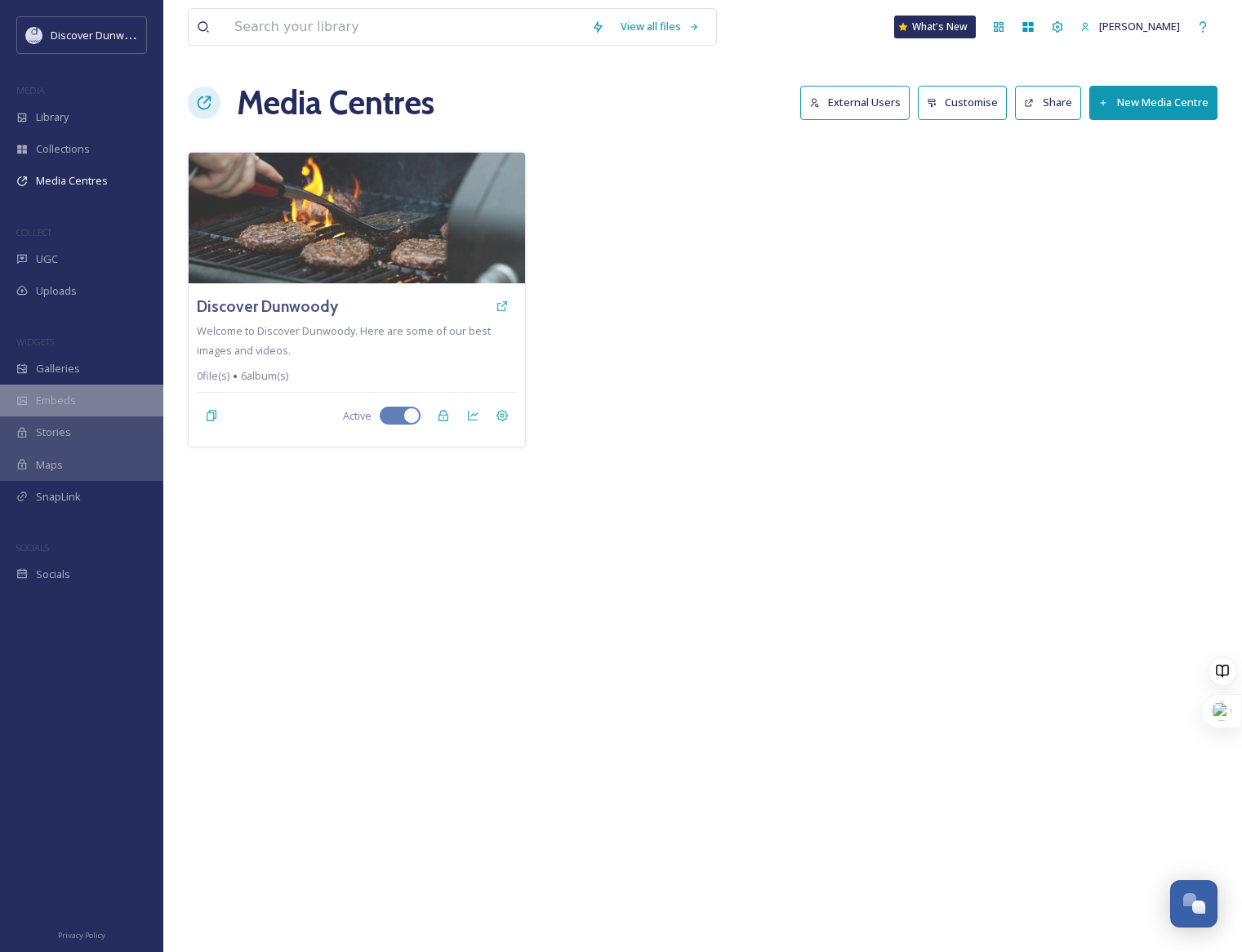
click at [89, 407] on div "Embeds" at bounding box center [81, 400] width 164 height 32
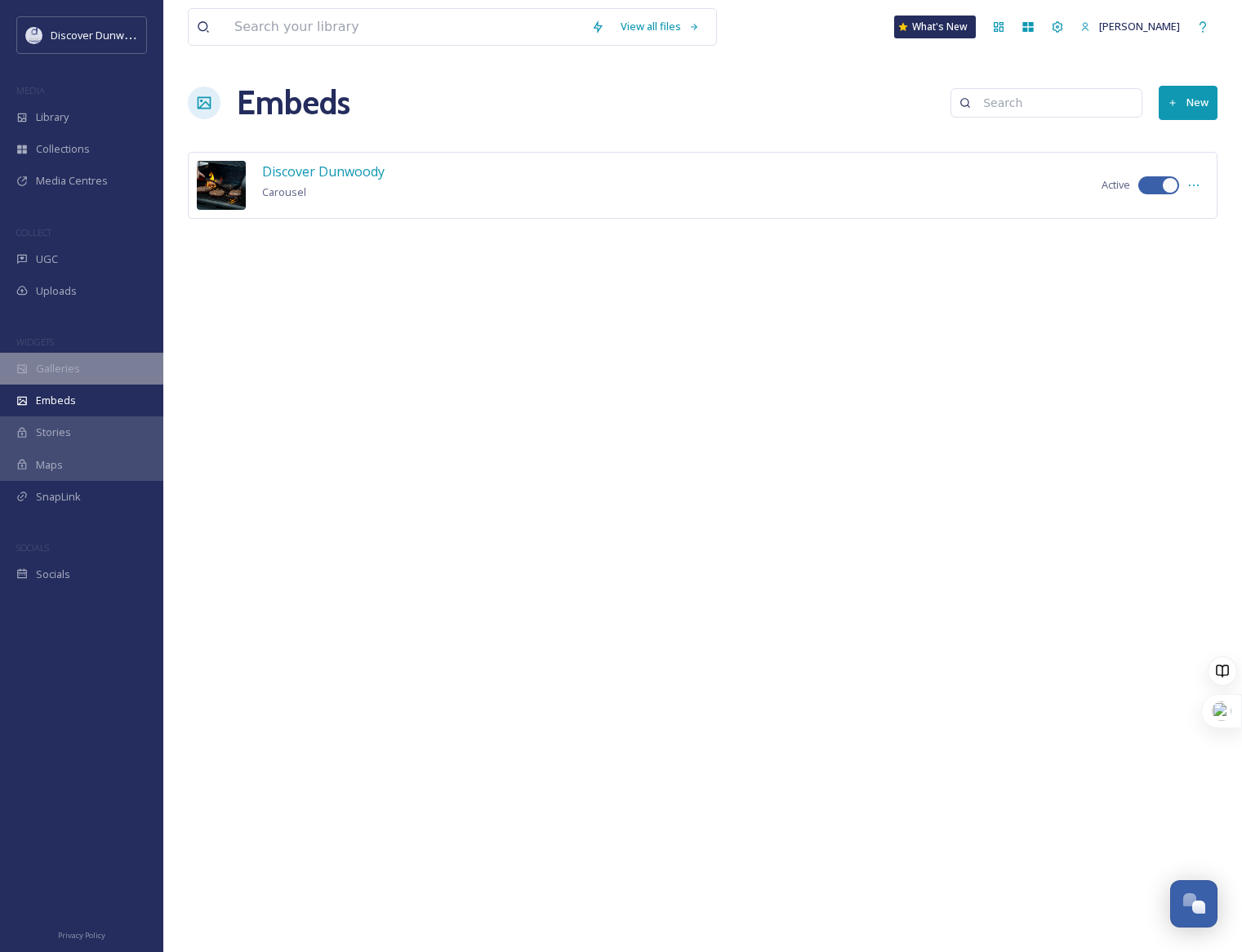
click at [94, 371] on div "Galleries" at bounding box center [81, 368] width 164 height 32
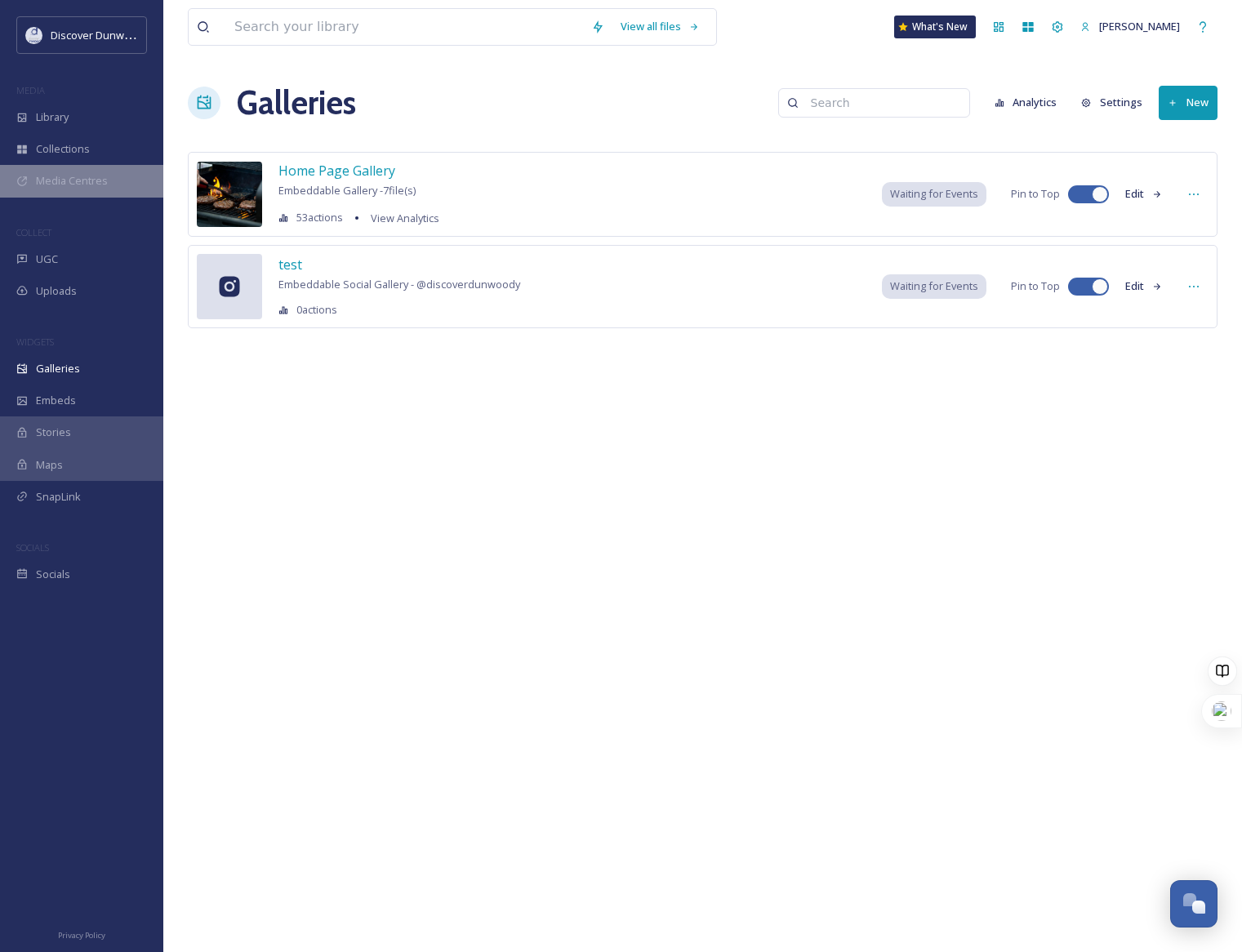
click at [79, 178] on span "Media Centres" at bounding box center [71, 181] width 72 height 16
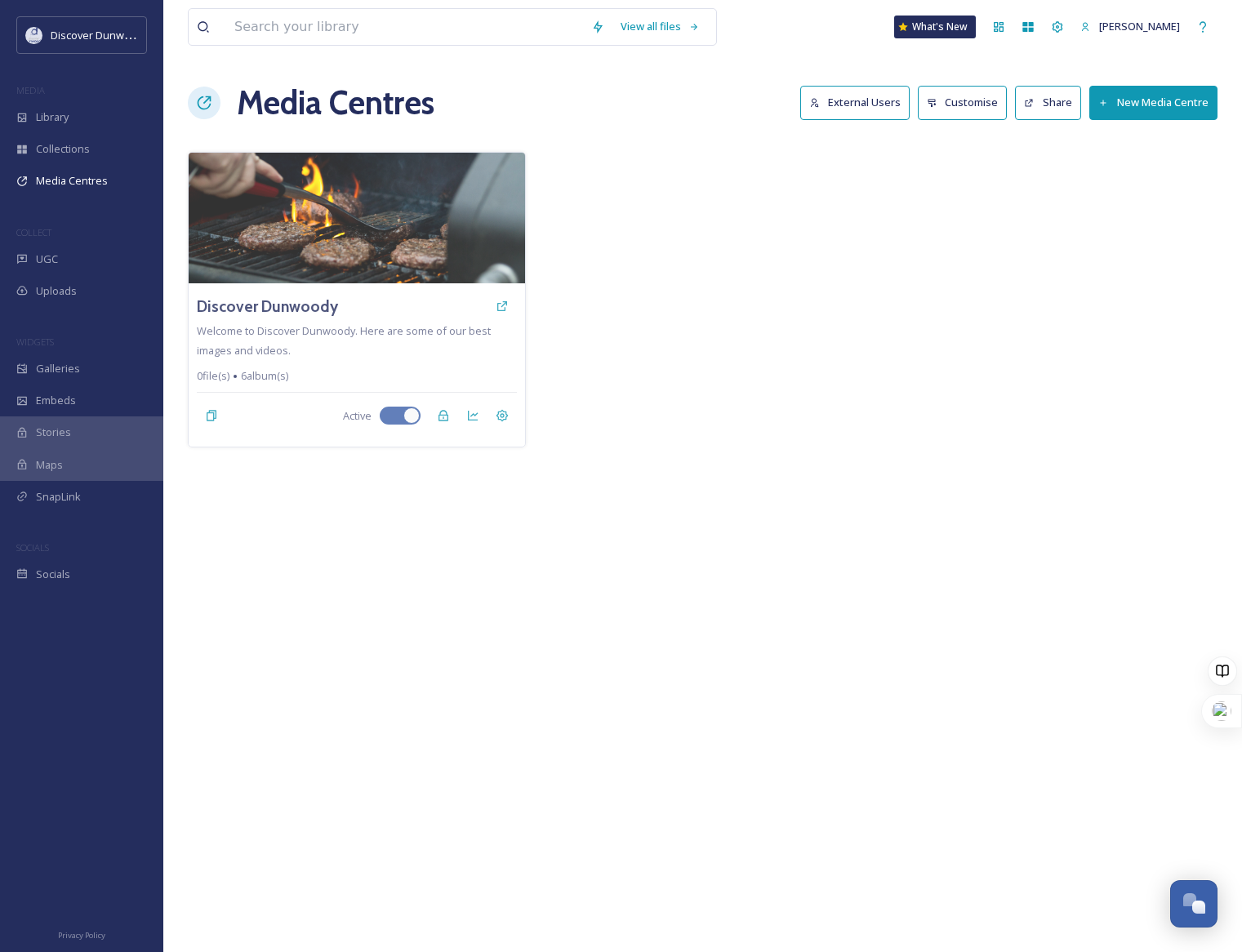
click at [754, 526] on div "View all files What's [GEOGRAPHIC_DATA] [PERSON_NAME] Media Centres External Us…" at bounding box center [702, 476] width 1078 height 952
drag, startPoint x: 715, startPoint y: 536, endPoint x: 733, endPoint y: 534, distance: 18.1
click at [719, 535] on div "View all files What's [GEOGRAPHIC_DATA] [PERSON_NAME] Media Centres External Us…" at bounding box center [702, 476] width 1078 height 952
click at [729, 300] on div at bounding box center [702, 299] width 338 height 295
